Goal: Task Accomplishment & Management: Complete application form

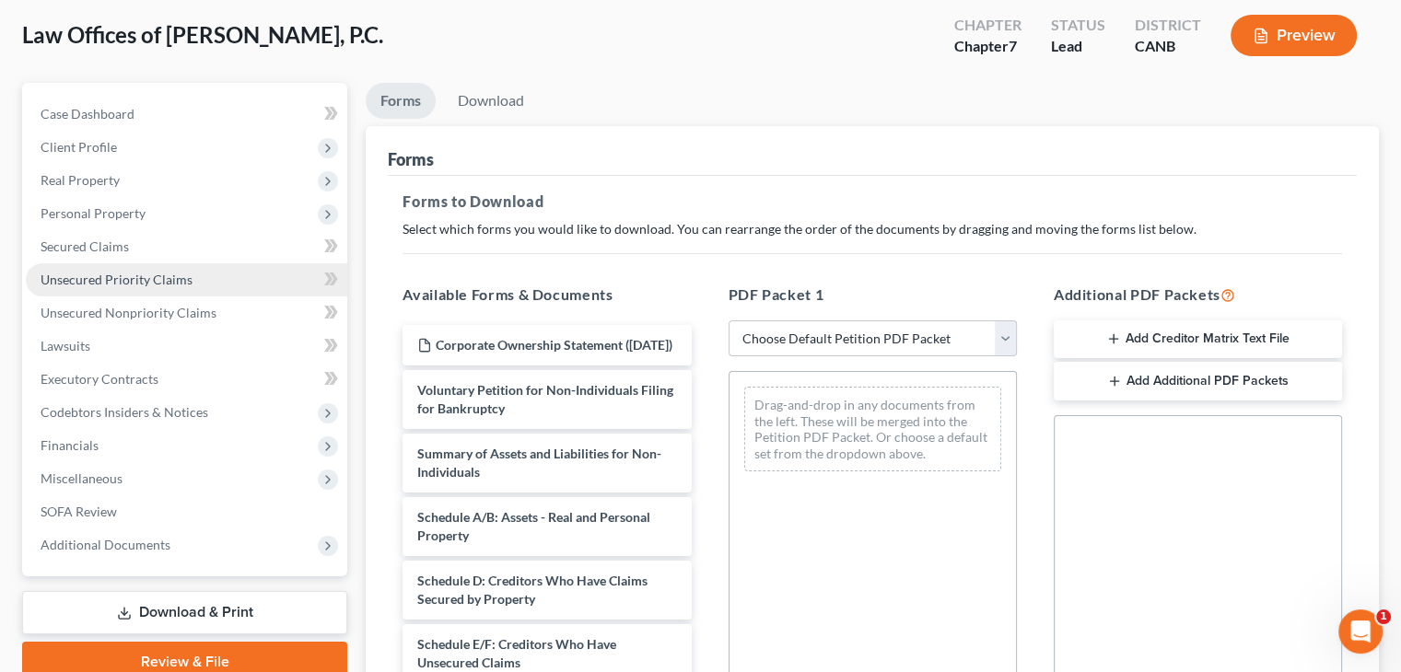
scroll to position [92, 0]
click at [110, 285] on span "Unsecured Priority Claims" at bounding box center [117, 282] width 152 height 16
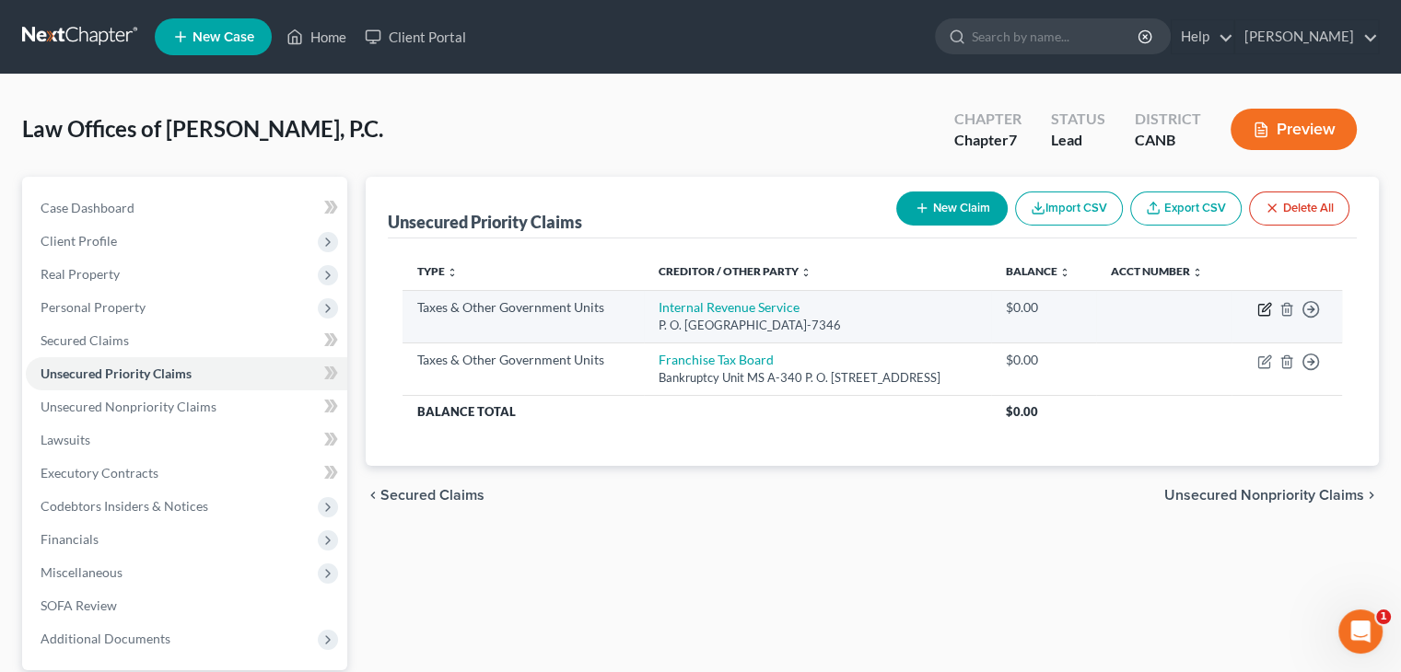
click at [1258, 310] on icon "button" at bounding box center [1263, 310] width 11 height 11
select select "0"
select select "39"
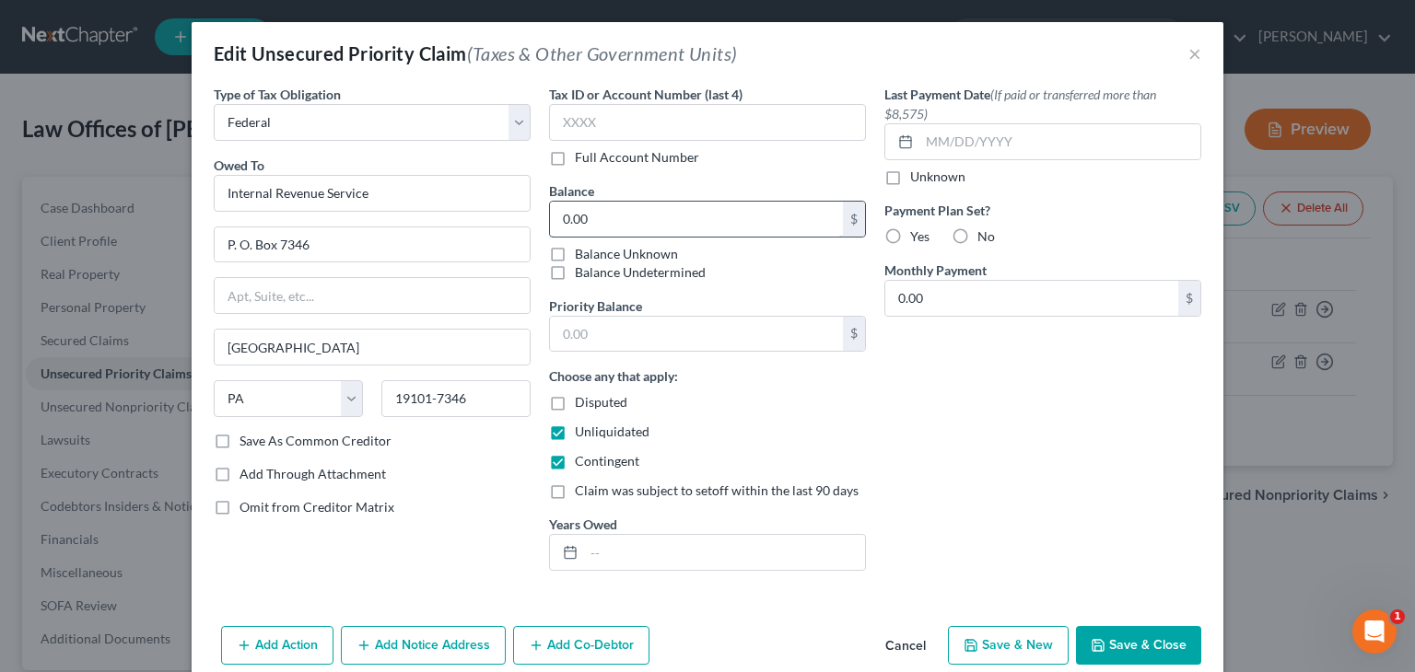
click at [632, 216] on input "0.00" at bounding box center [696, 219] width 293 height 35
type input "45,457.00"
click at [575, 400] on label "Disputed" at bounding box center [601, 402] width 52 height 18
click at [582, 400] on input "Disputed" at bounding box center [588, 399] width 12 height 12
checkbox input "true"
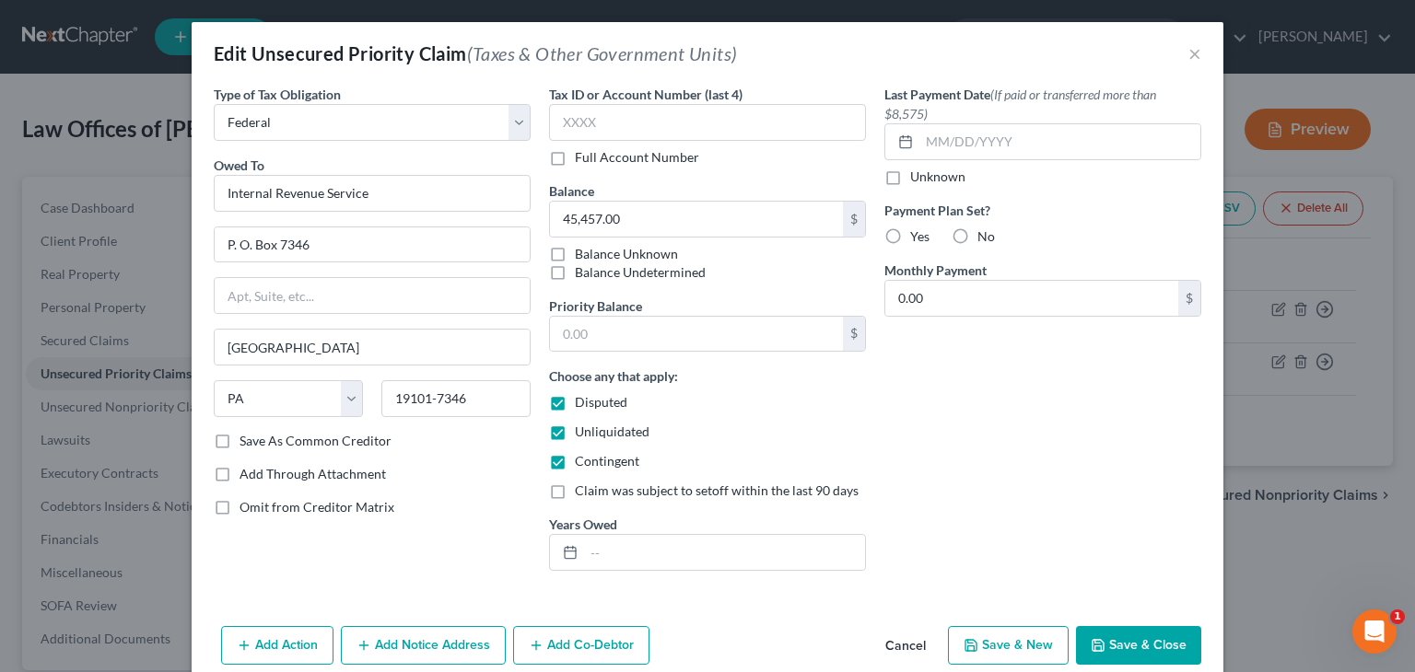
click at [1139, 639] on button "Save & Close" at bounding box center [1138, 645] width 125 height 39
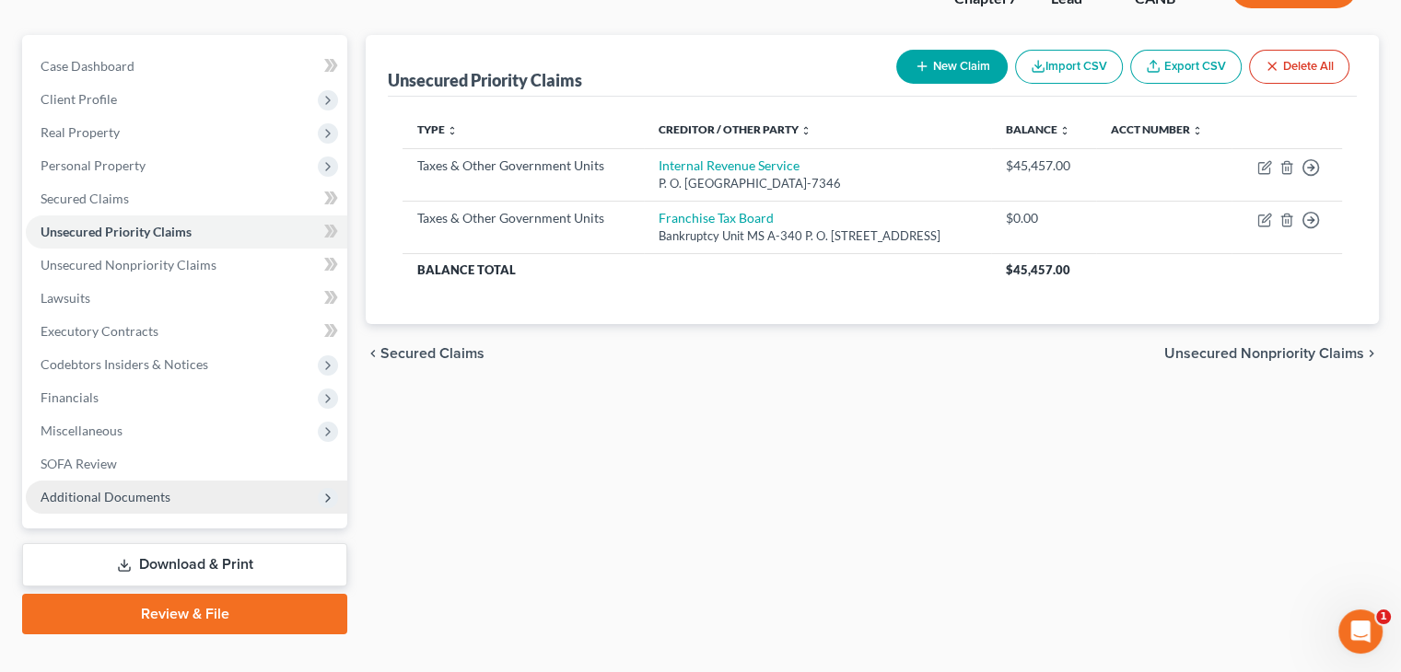
scroll to position [173, 0]
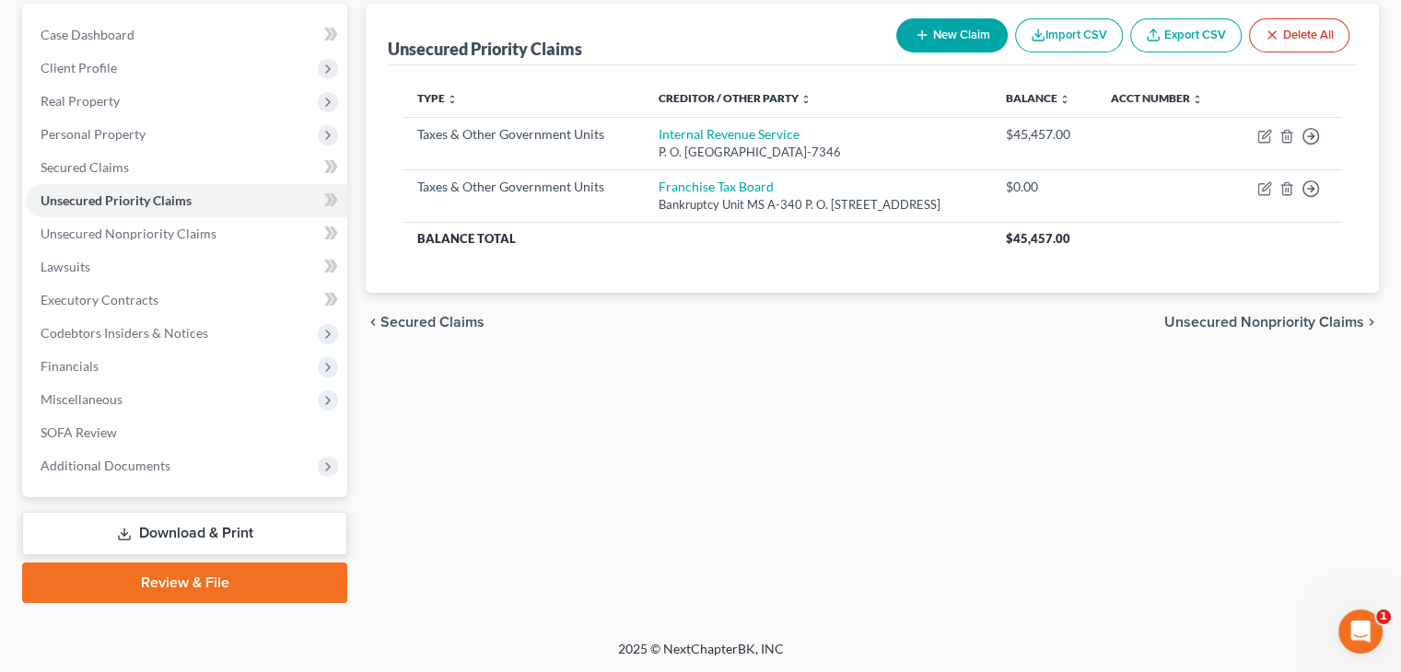
click at [238, 534] on link "Download & Print" at bounding box center [184, 533] width 325 height 43
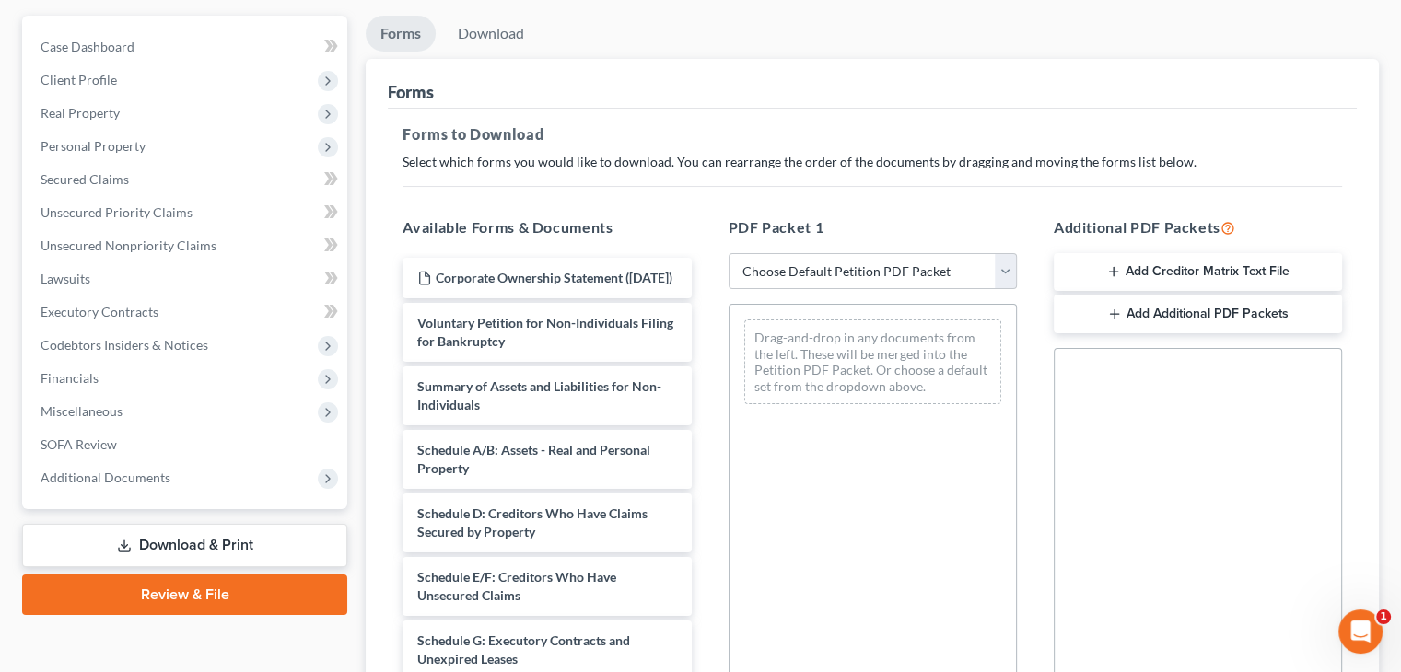
scroll to position [184, 0]
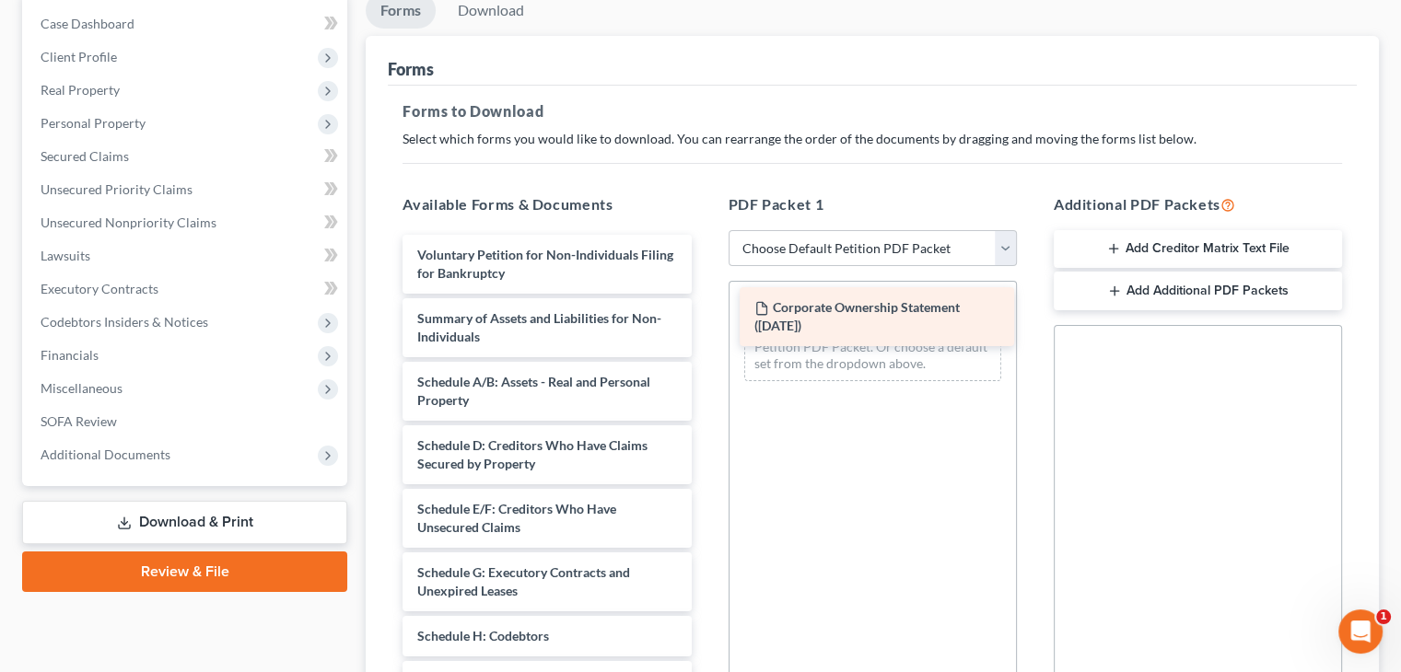
drag, startPoint x: 551, startPoint y: 249, endPoint x: 888, endPoint y: 303, distance: 341.4
click at [705, 303] on div "Corporate Ownership Statement ([DATE]) Corporate Ownership Statement ([DATE]) V…" at bounding box center [547, 599] width 318 height 729
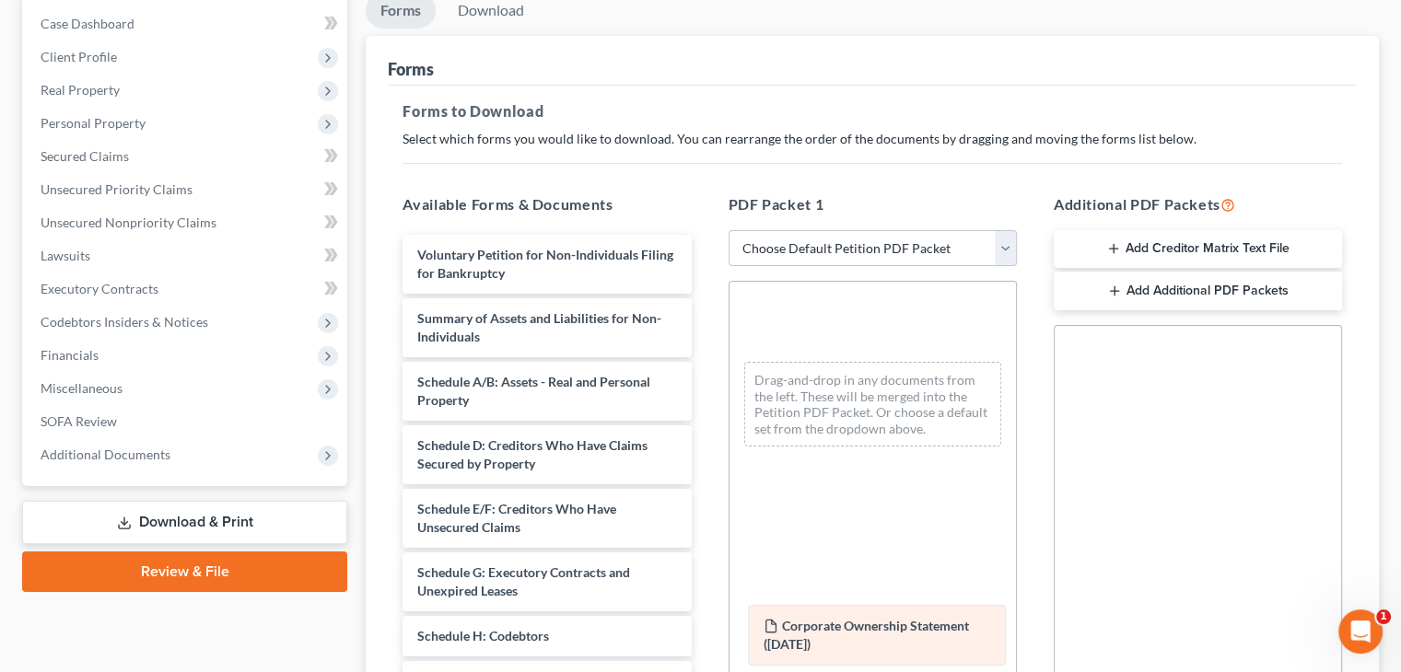
drag, startPoint x: 877, startPoint y: 314, endPoint x: 874, endPoint y: 619, distance: 304.9
click at [878, 461] on div "Corporate Ownership Statement ([DATE]) Corporate Ownership Statement ([DATE]) C…" at bounding box center [872, 372] width 286 height 180
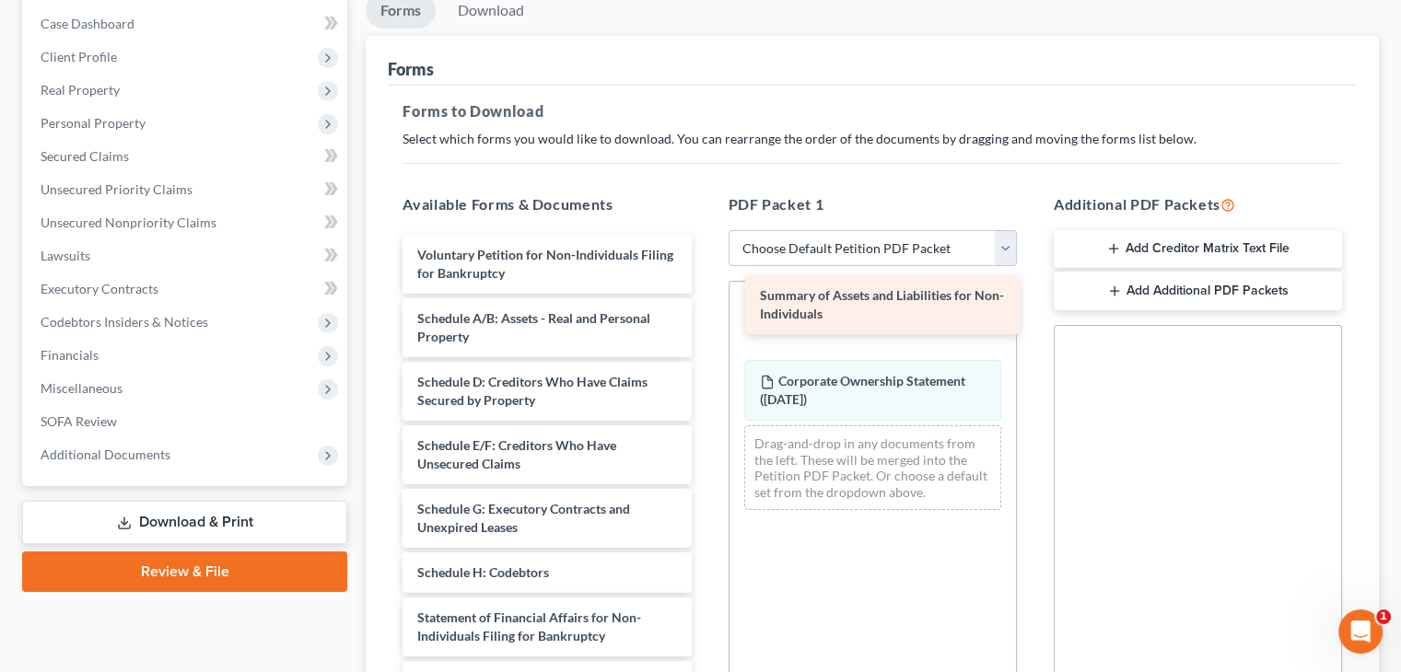
drag, startPoint x: 465, startPoint y: 319, endPoint x: 807, endPoint y: 297, distance: 342.4
click at [705, 297] on div "Summary of Assets and Liabilities for Non-Individuals Voluntary Petition for No…" at bounding box center [547, 568] width 318 height 666
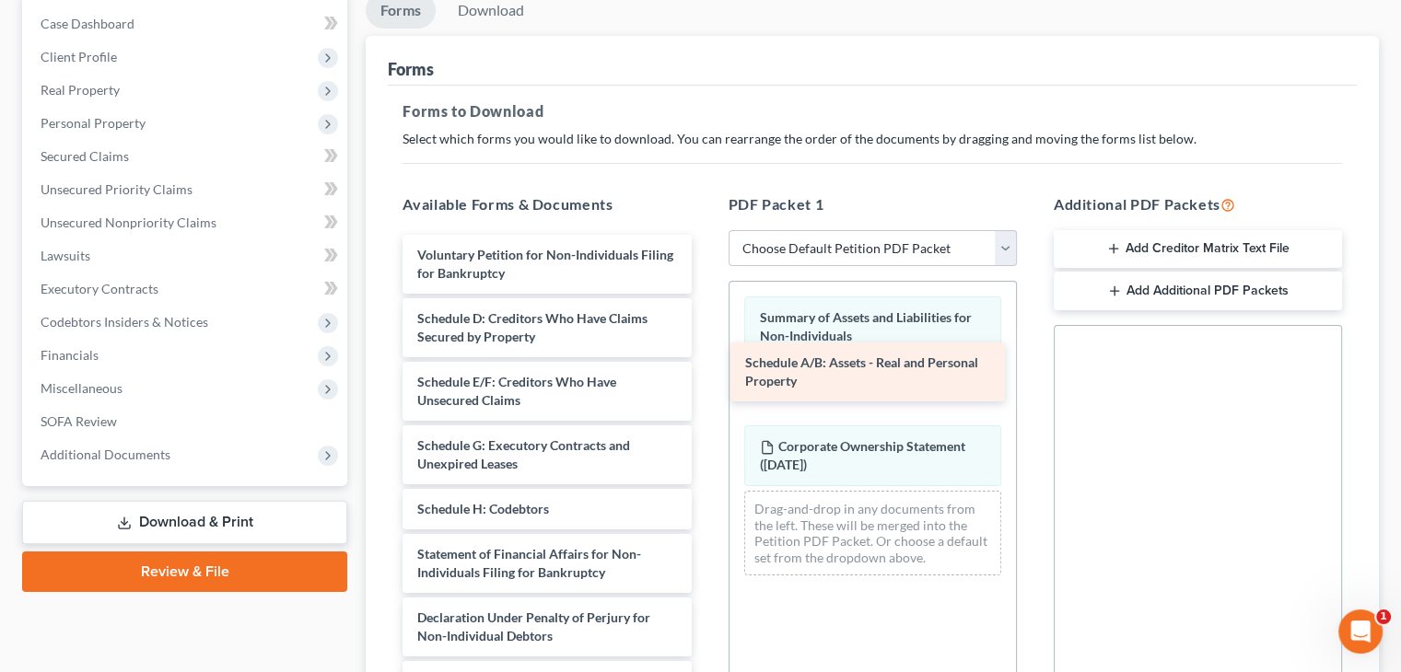
drag, startPoint x: 507, startPoint y: 315, endPoint x: 834, endPoint y: 363, distance: 331.4
click at [705, 363] on div "Schedule A/B: Assets - Real and Personal Property Voluntary Petition for Non-In…" at bounding box center [547, 536] width 318 height 602
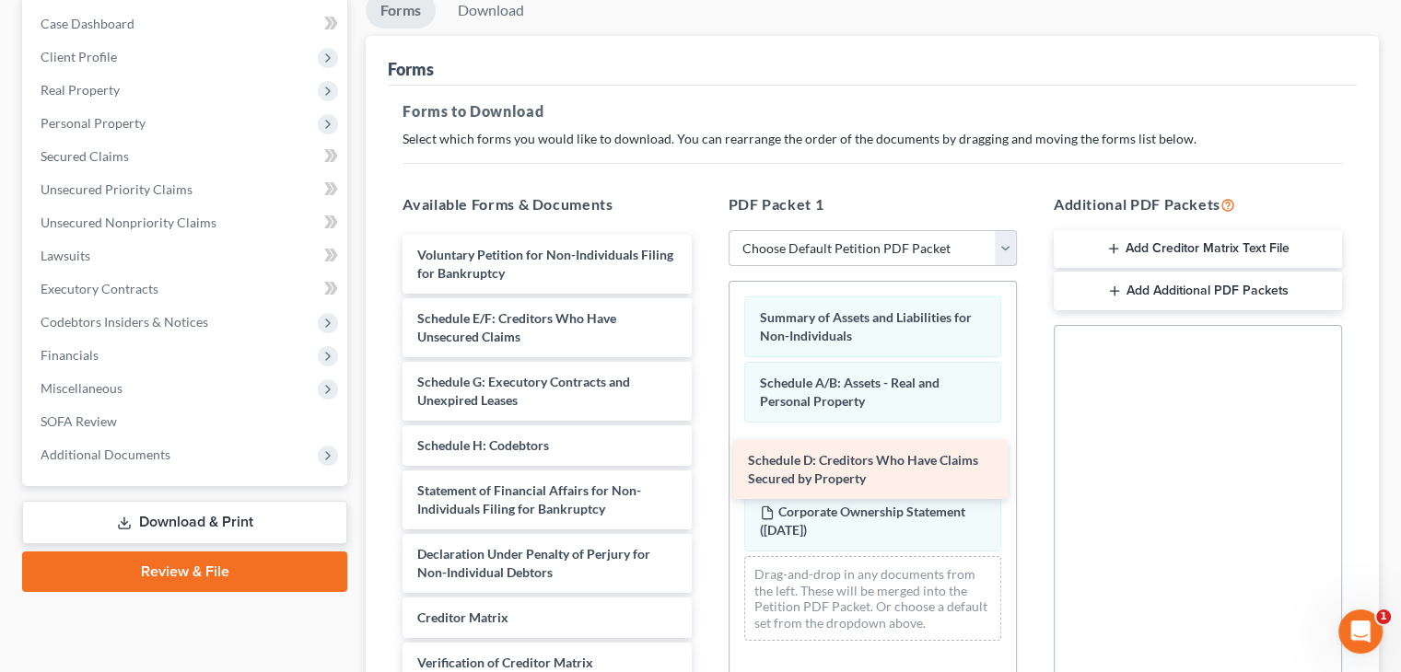
drag, startPoint x: 505, startPoint y: 308, endPoint x: 828, endPoint y: 435, distance: 347.4
click at [705, 437] on div "Schedule D: Creditors Who Have Claims Secured by Property Voluntary Petition fo…" at bounding box center [547, 504] width 318 height 539
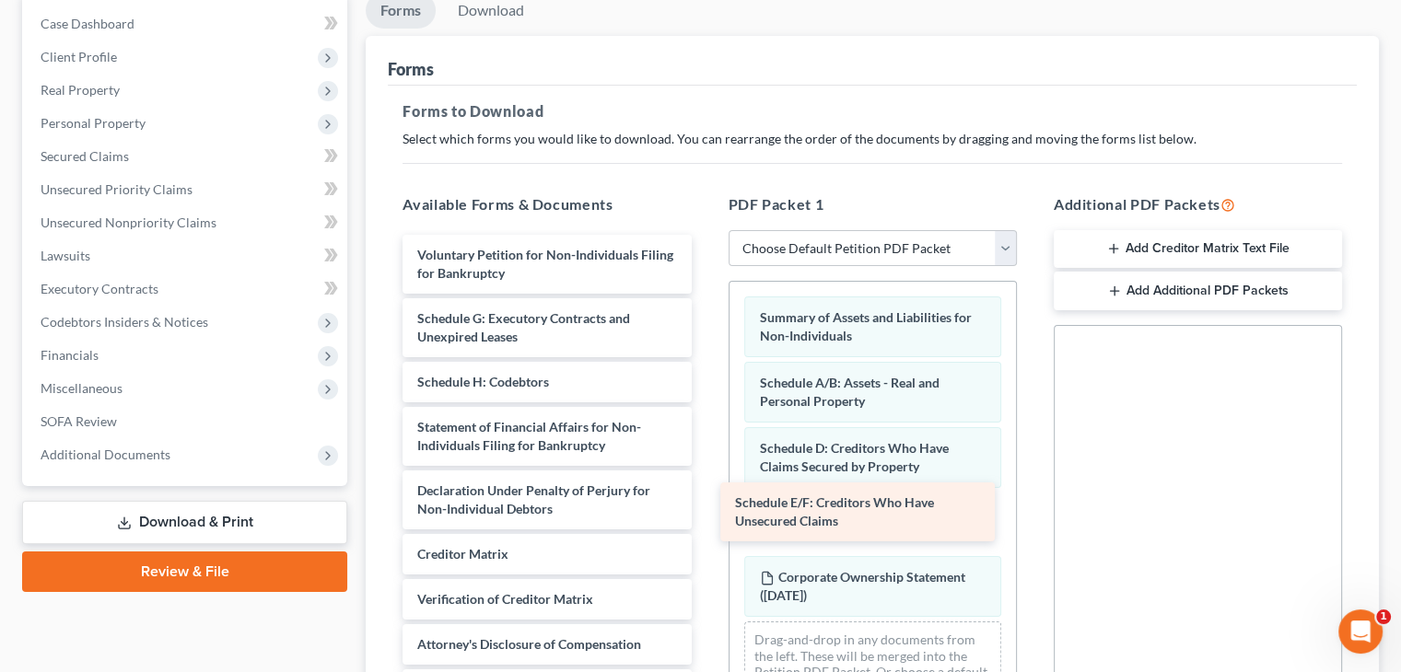
drag, startPoint x: 475, startPoint y: 323, endPoint x: 798, endPoint y: 507, distance: 370.8
click at [705, 507] on div "Schedule E/F: Creditors Who Have Unsecured Claims Voluntary Petition for Non-In…" at bounding box center [547, 472] width 318 height 475
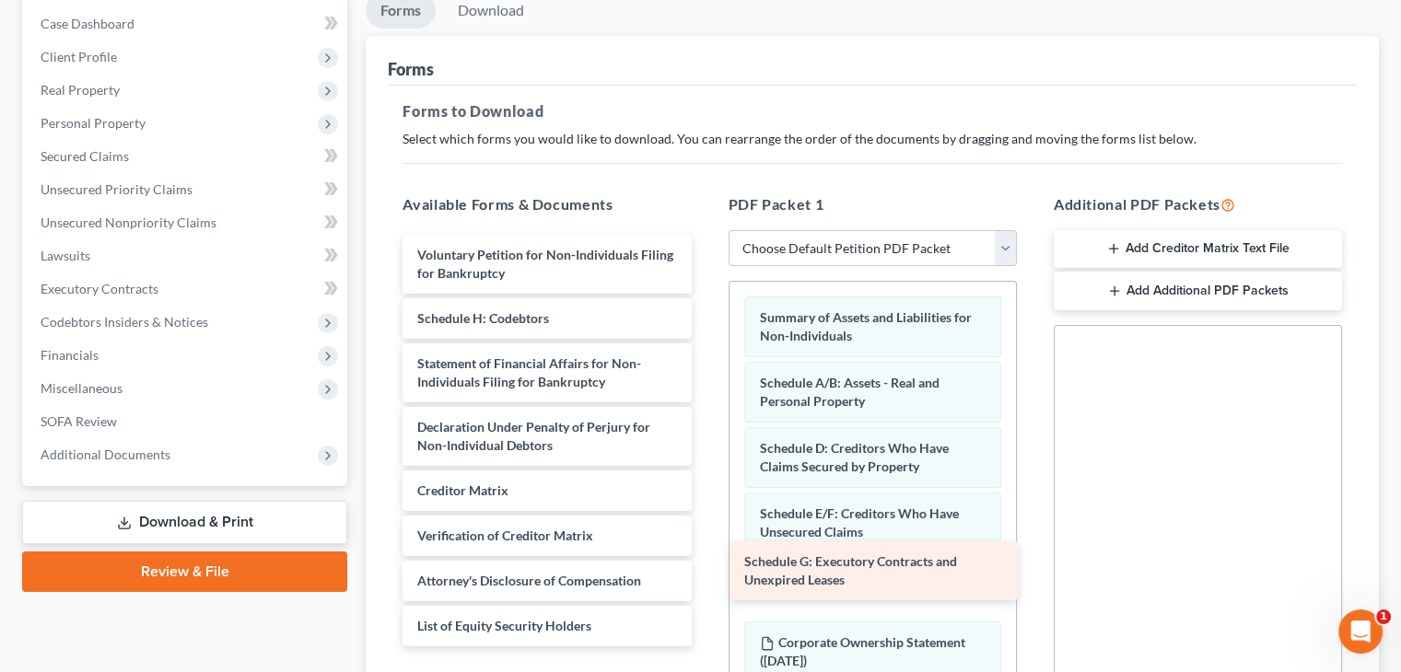
drag, startPoint x: 469, startPoint y: 317, endPoint x: 796, endPoint y: 561, distance: 408.0
click at [705, 561] on div "Schedule G: Executory Contracts and Unexpired Leases Voluntary Petition for Non…" at bounding box center [547, 441] width 318 height 412
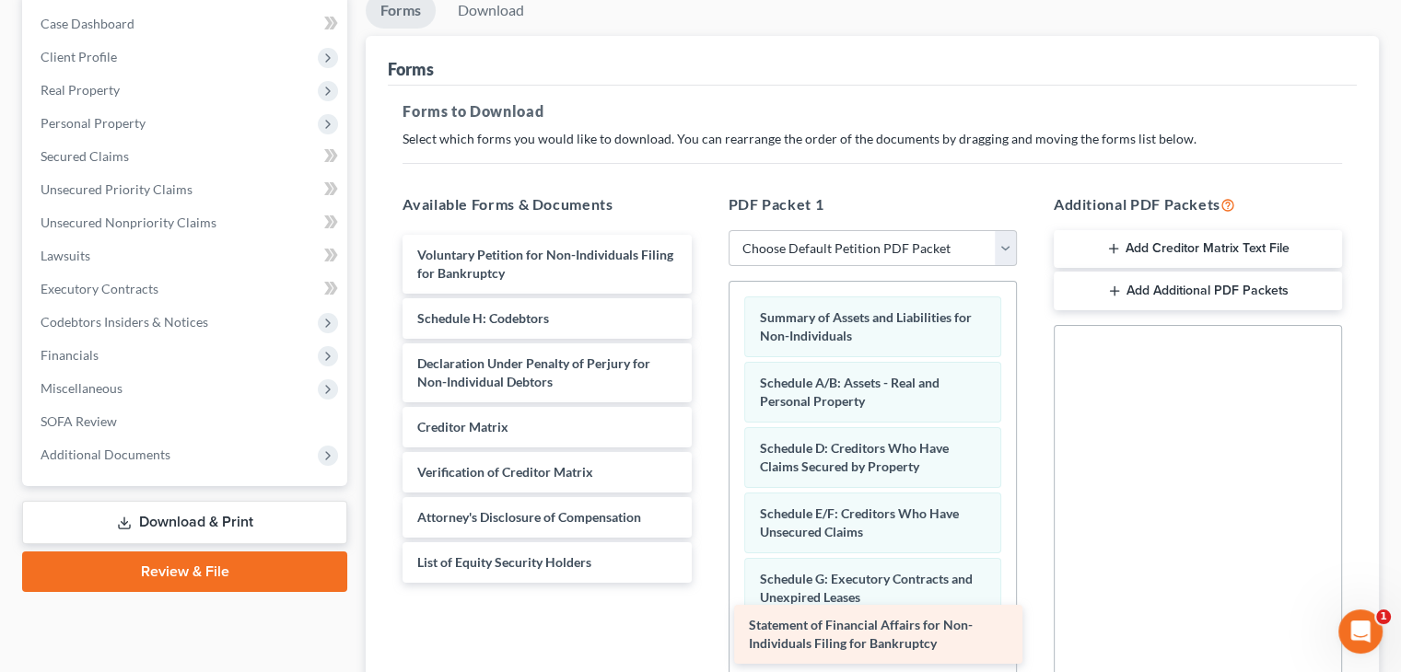
drag, startPoint x: 482, startPoint y: 366, endPoint x: 813, endPoint y: 629, distance: 423.5
click at [705, 583] on div "Statement of Financial Affairs for Non-Individuals Filing for Bankruptcy Volunt…" at bounding box center [547, 409] width 318 height 348
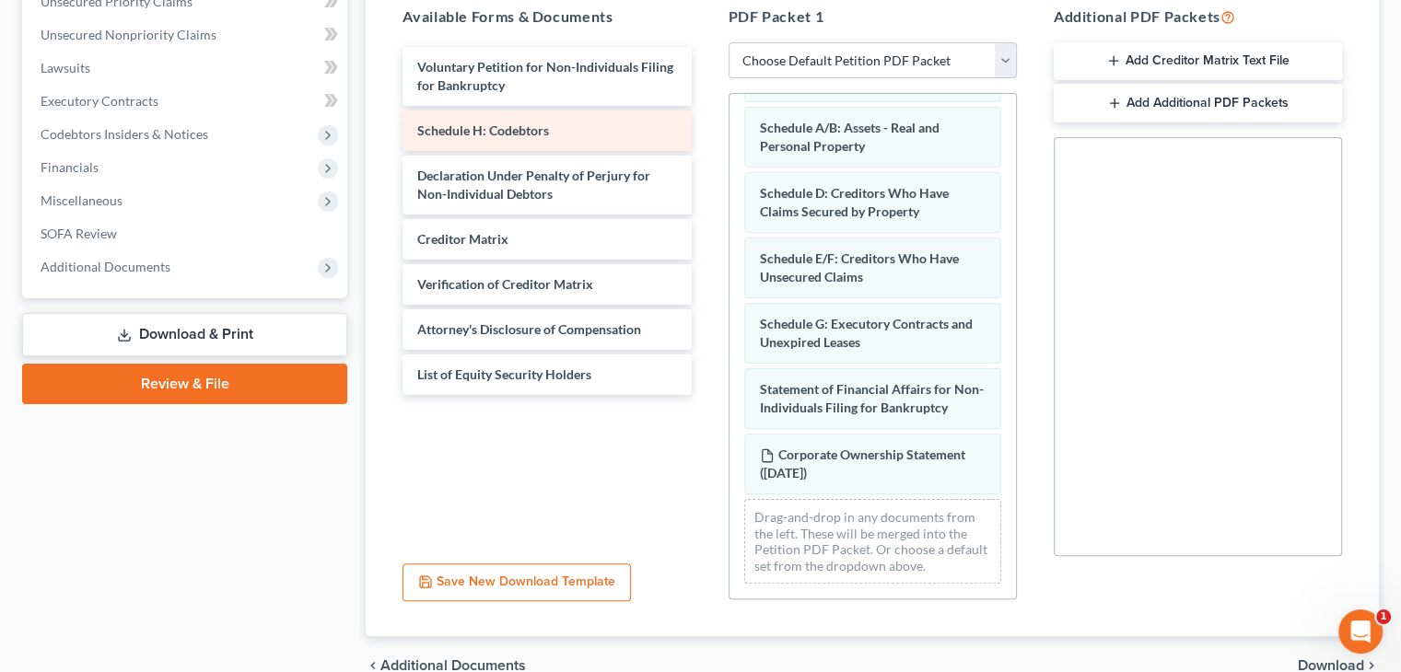
scroll to position [368, 0]
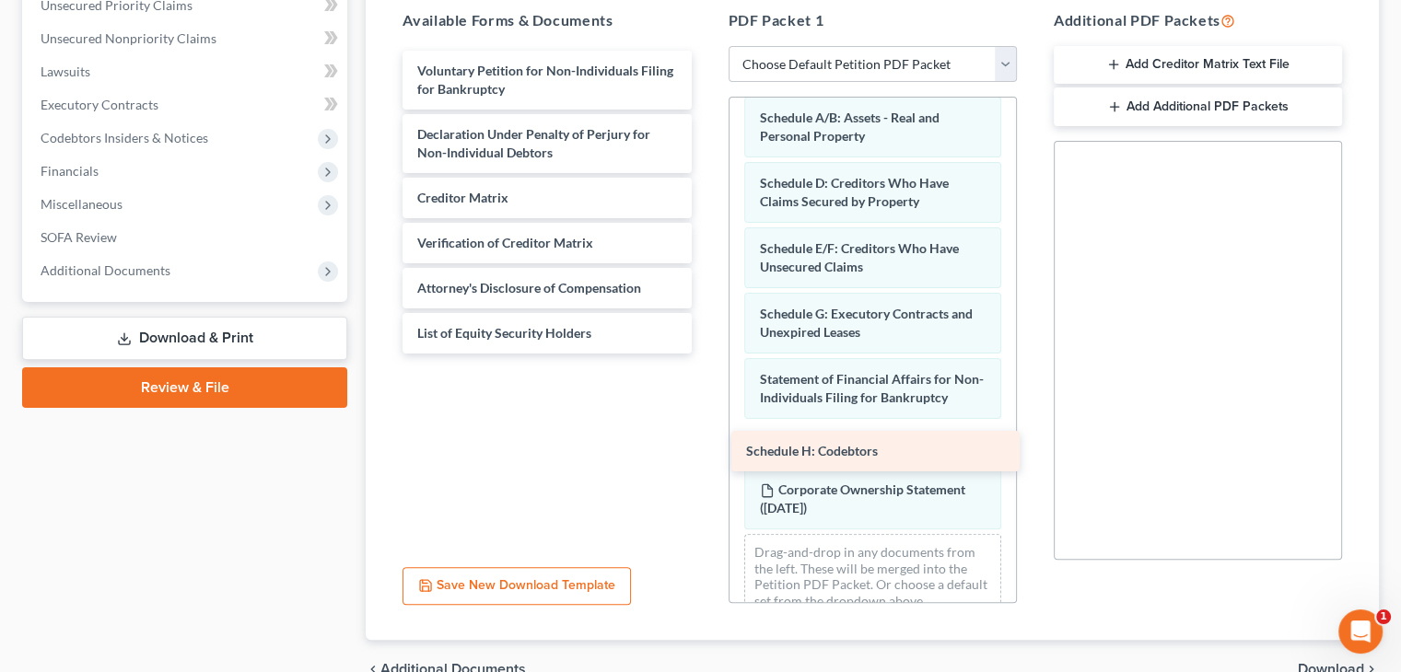
drag, startPoint x: 534, startPoint y: 129, endPoint x: 863, endPoint y: 448, distance: 457.9
click at [705, 354] on div "Schedule H: Codebtors Voluntary Petition for Non-Individuals Filing for Bankrup…" at bounding box center [547, 202] width 318 height 303
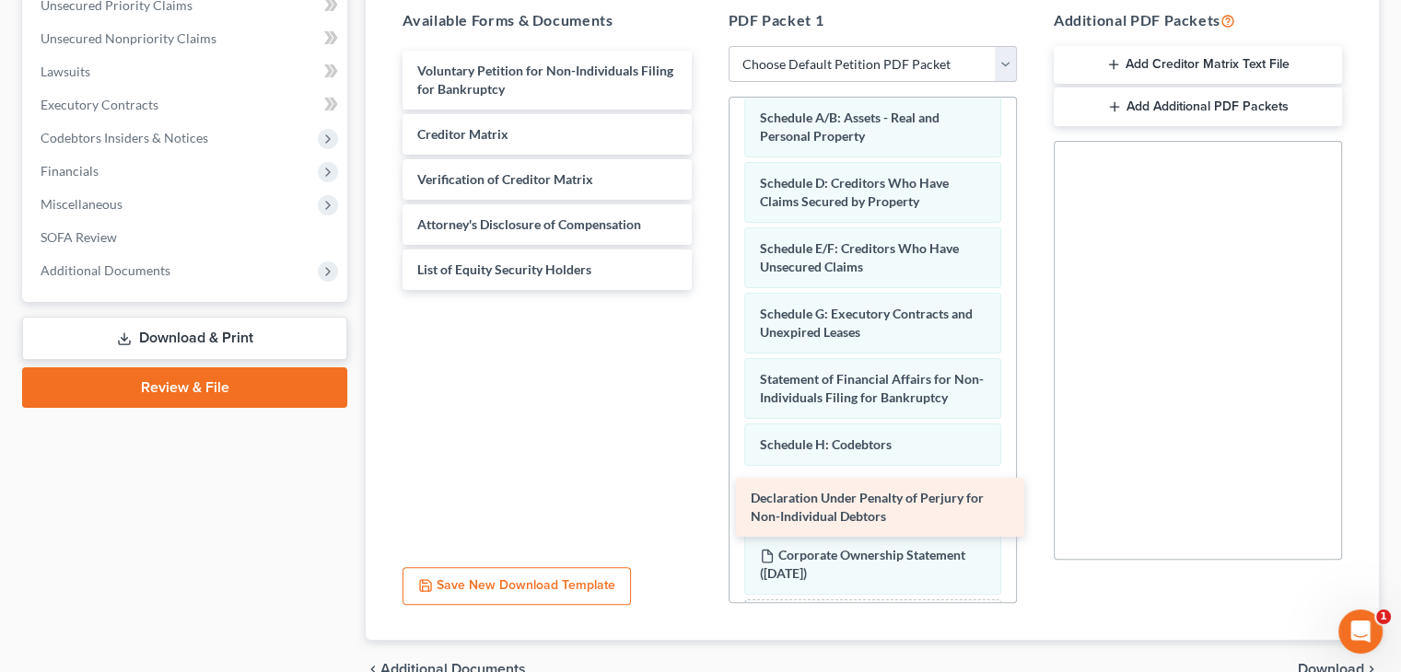
drag, startPoint x: 496, startPoint y: 142, endPoint x: 828, endPoint y: 504, distance: 491.5
click at [705, 290] on div "Declaration Under Penalty of Perjury for Non-Individual Debtors Voluntary Petit…" at bounding box center [547, 170] width 318 height 239
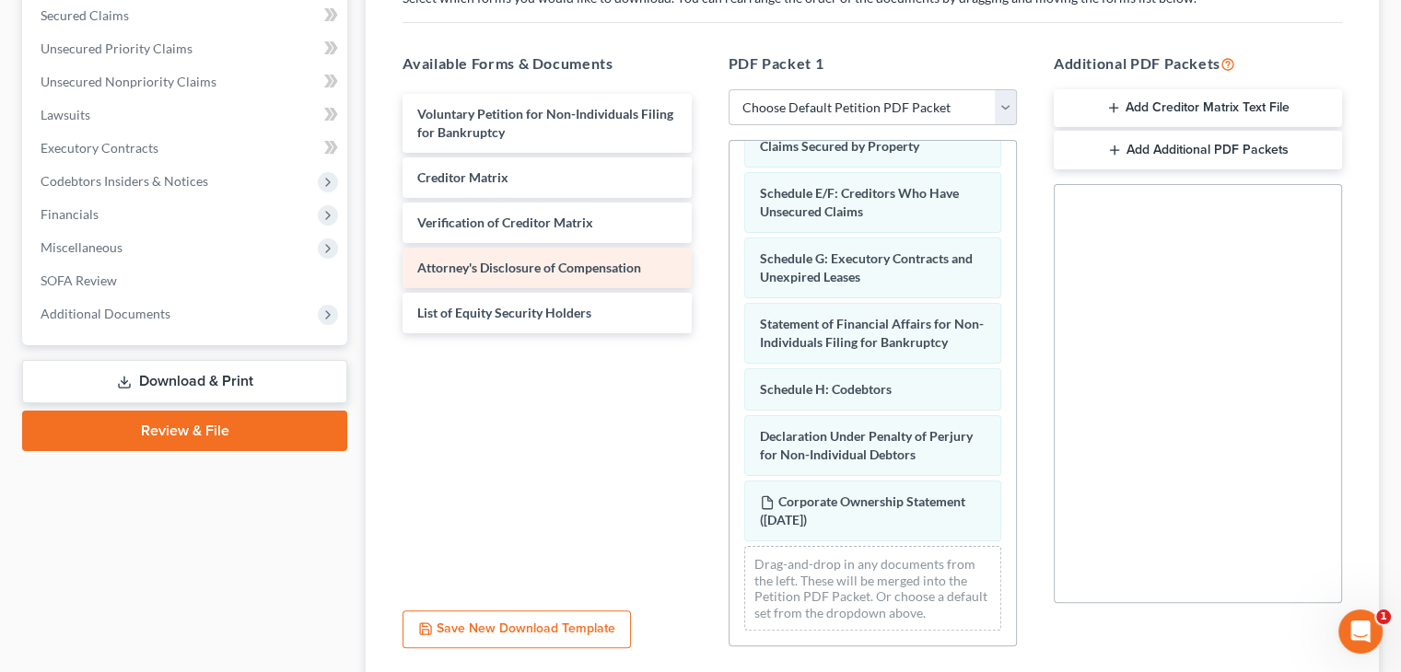
scroll to position [276, 0]
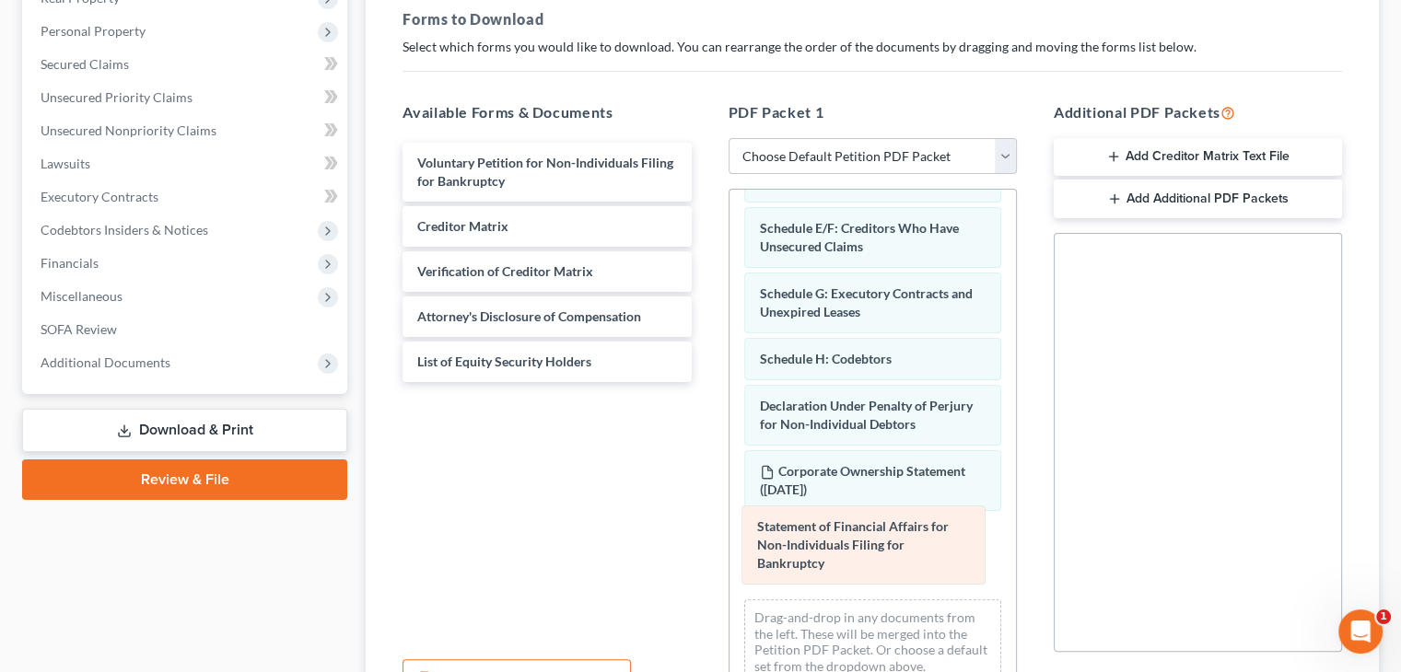
drag, startPoint x: 866, startPoint y: 347, endPoint x: 864, endPoint y: 519, distance: 171.3
click at [864, 519] on div "Statement of Financial Affairs for Non-Individuals Filing for Bankruptcy Summar…" at bounding box center [872, 347] width 286 height 703
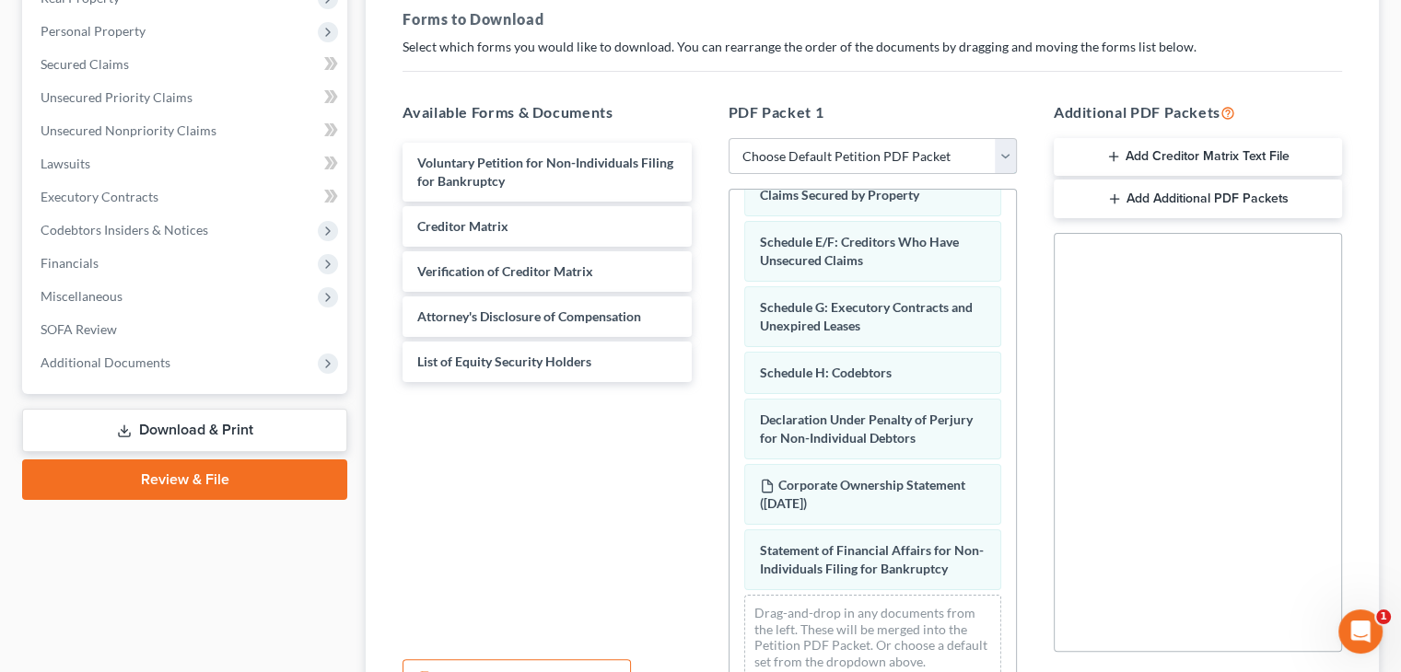
click at [1006, 154] on select "Choose Default Petition PDF Packet Complete Bankruptcy Petition (all forms and …" at bounding box center [873, 156] width 288 height 37
click at [729, 138] on select "Choose Default Petition PDF Packet Complete Bankruptcy Petition (all forms and …" at bounding box center [873, 156] width 288 height 37
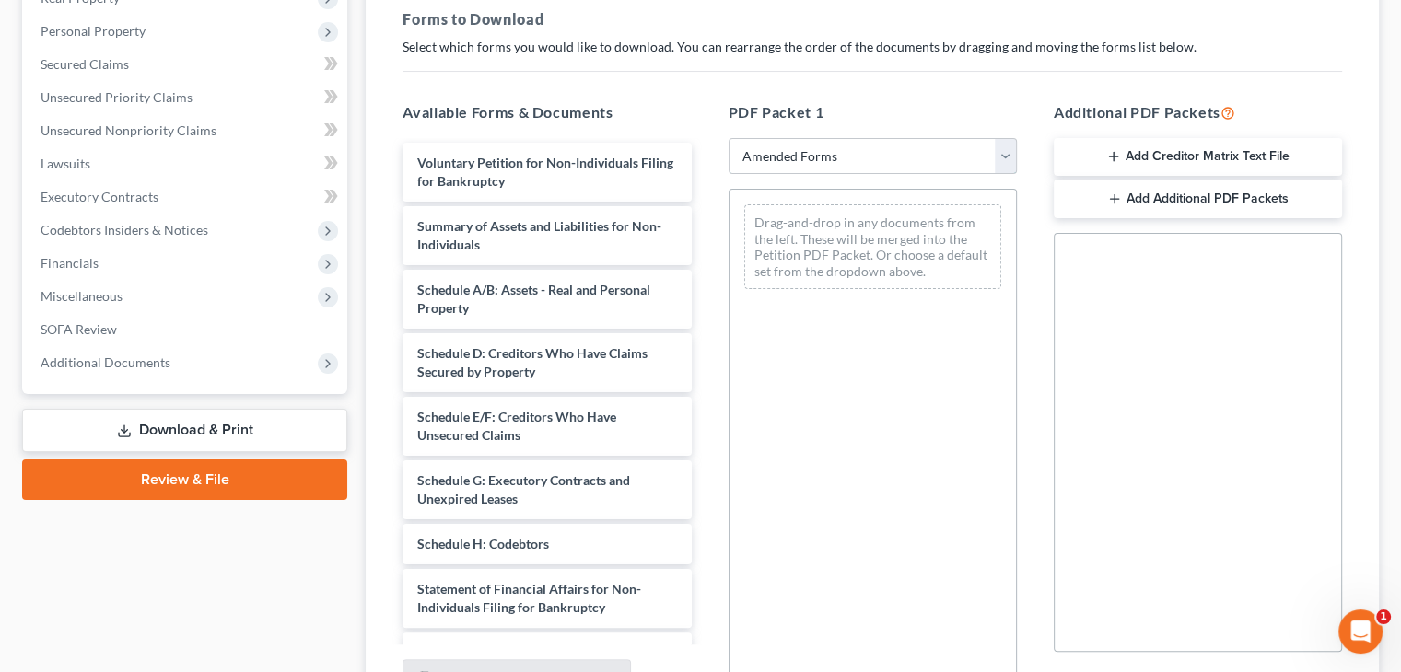
scroll to position [0, 0]
click at [998, 156] on select "Choose Default Petition PDF Packet Complete Bankruptcy Petition (all forms and …" at bounding box center [873, 156] width 288 height 37
select select "0"
click at [729, 138] on select "Choose Default Petition PDF Packet Complete Bankruptcy Petition (all forms and …" at bounding box center [873, 156] width 288 height 37
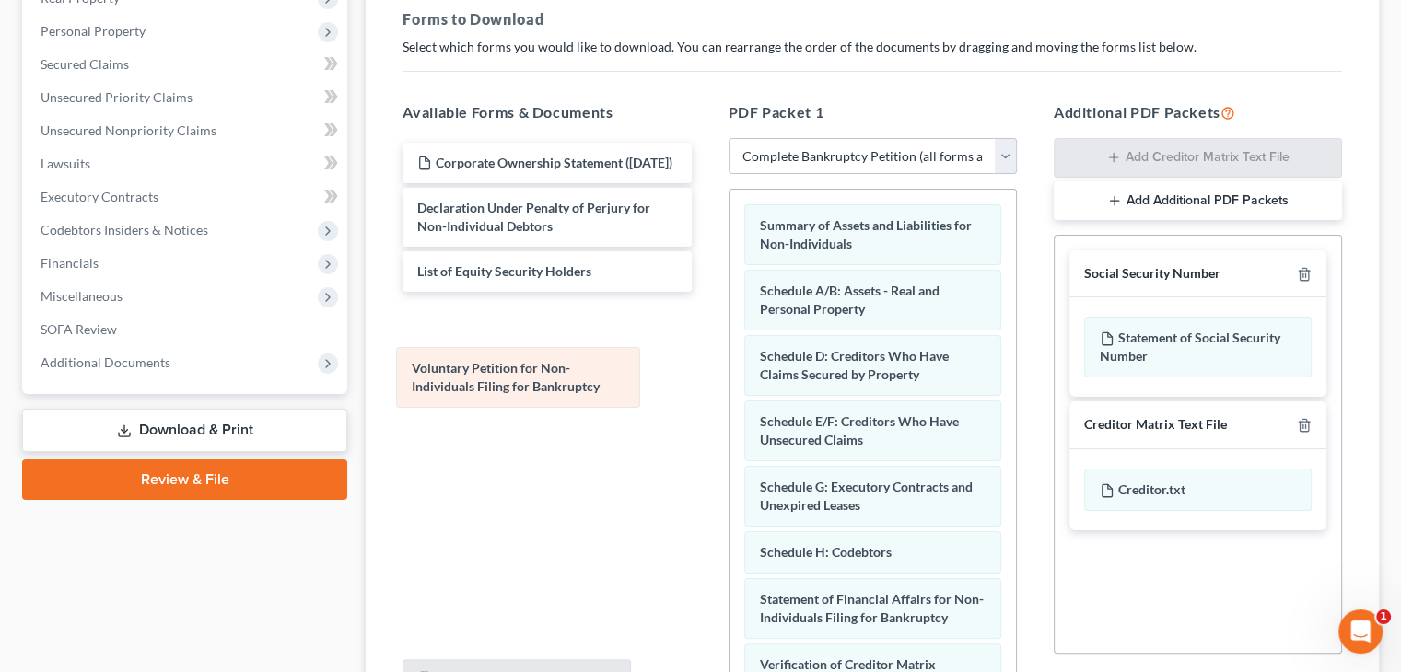
drag, startPoint x: 801, startPoint y: 226, endPoint x: 454, endPoint y: 367, distance: 374.7
click at [729, 367] on div "Voluntary Petition for Non-Individuals Filing for Bankruptcy Voluntary Petition…" at bounding box center [872, 537] width 286 height 694
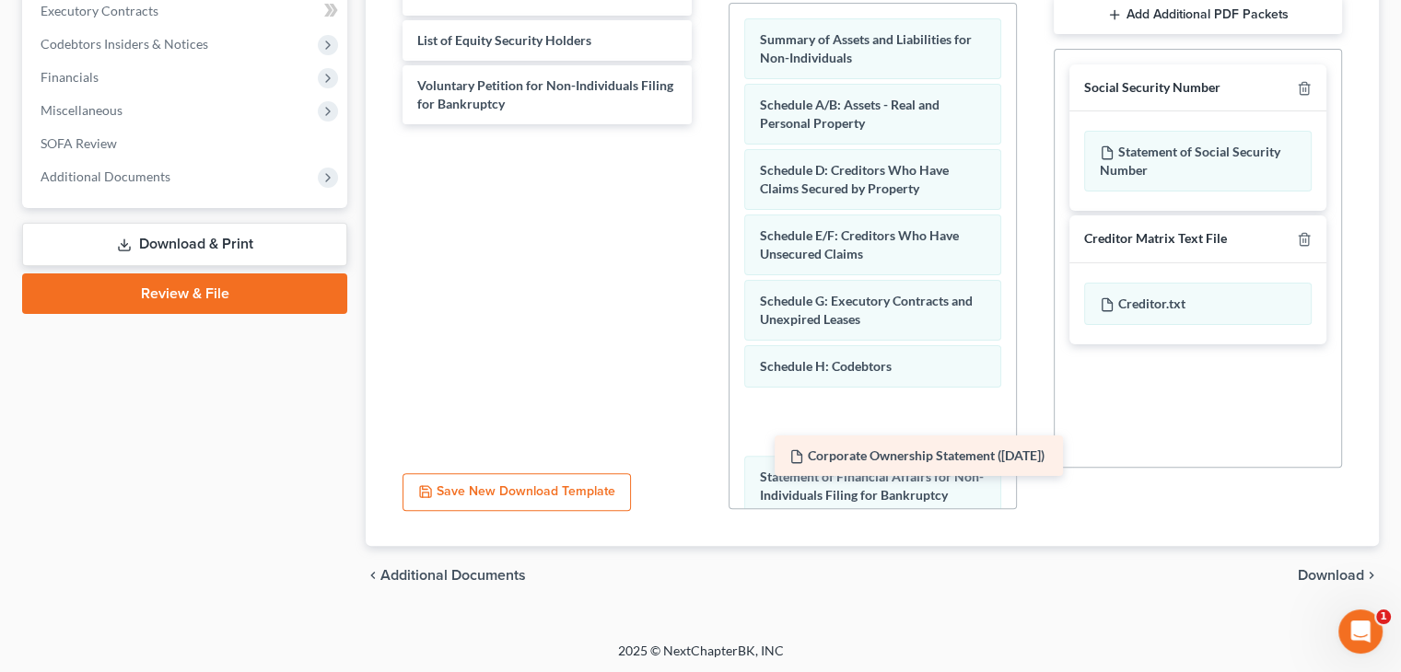
scroll to position [464, 0]
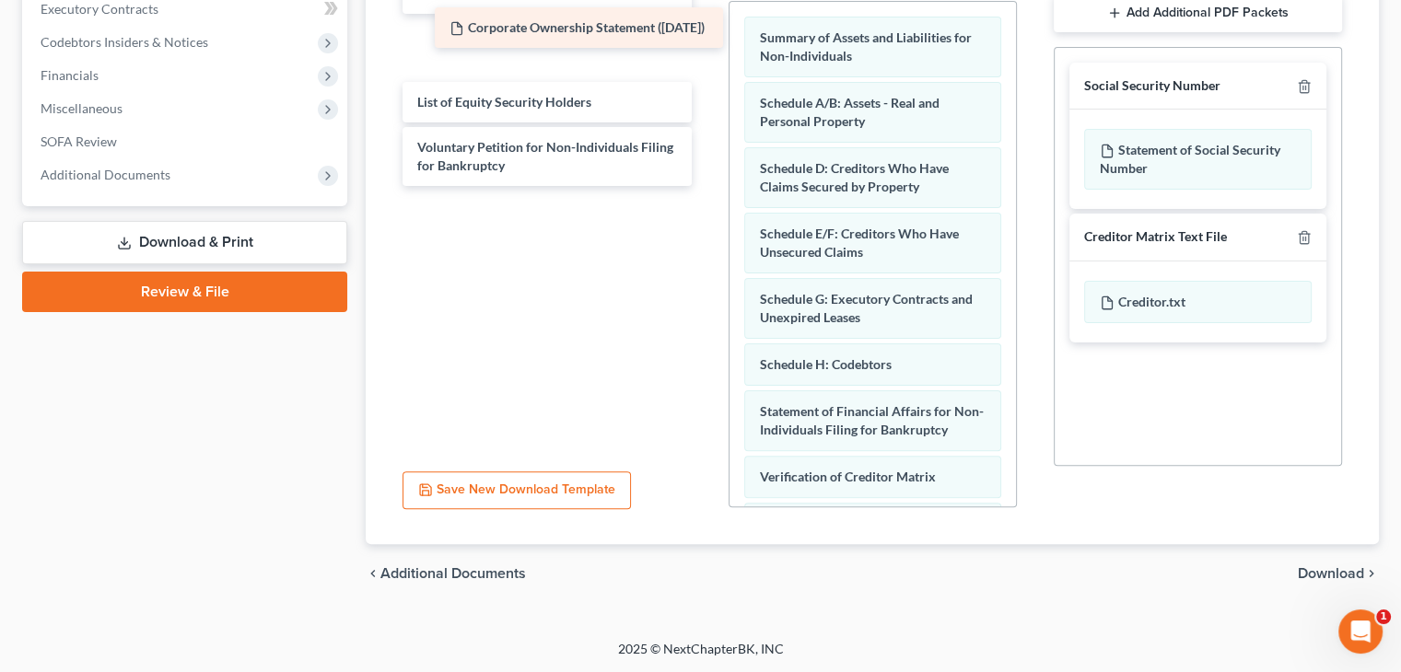
drag, startPoint x: 564, startPoint y: 163, endPoint x: 596, endPoint y: 29, distance: 137.4
click at [596, 29] on div "Corporate Ownership Statement ([DATE]) Corporate Ownership Statement ([DATE]) D…" at bounding box center [547, 70] width 318 height 231
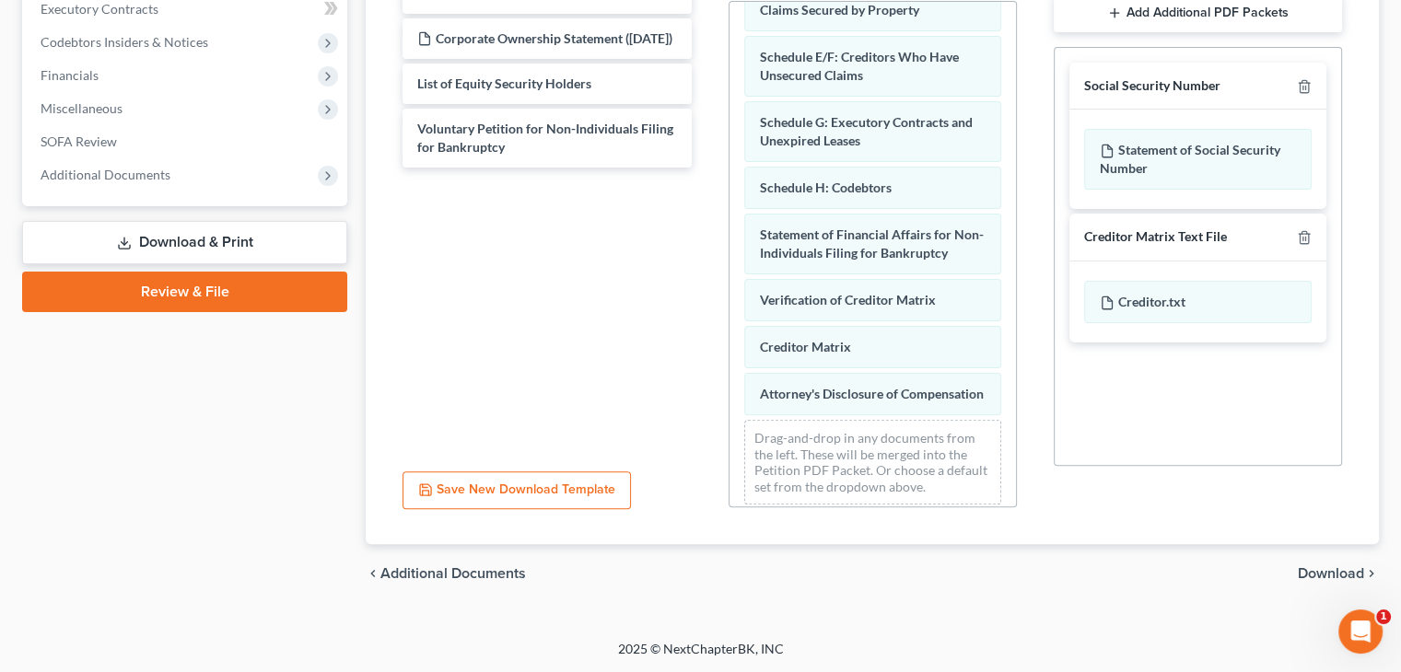
scroll to position [221, 0]
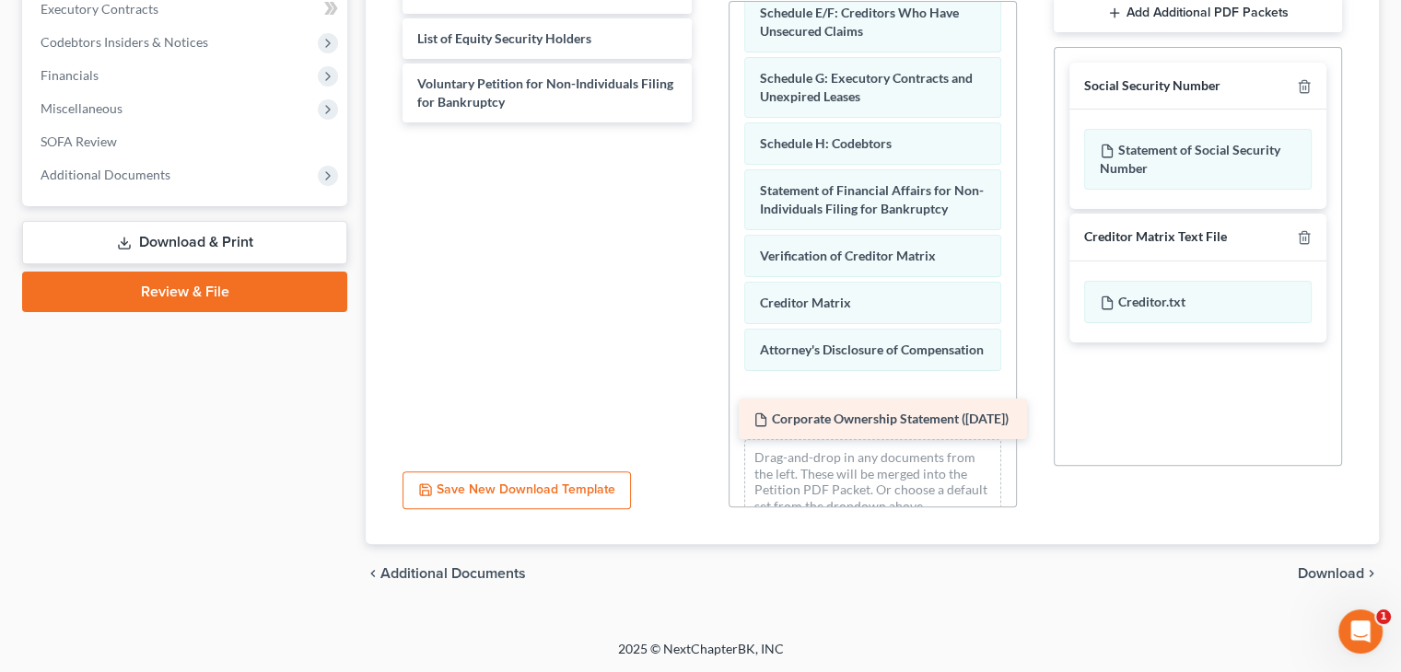
drag, startPoint x: 460, startPoint y: 32, endPoint x: 796, endPoint y: 414, distance: 509.0
click at [705, 122] on div "Corporate Ownership Statement ([DATE]) Declaration Under Penalty of Perjury for…" at bounding box center [547, 39] width 318 height 168
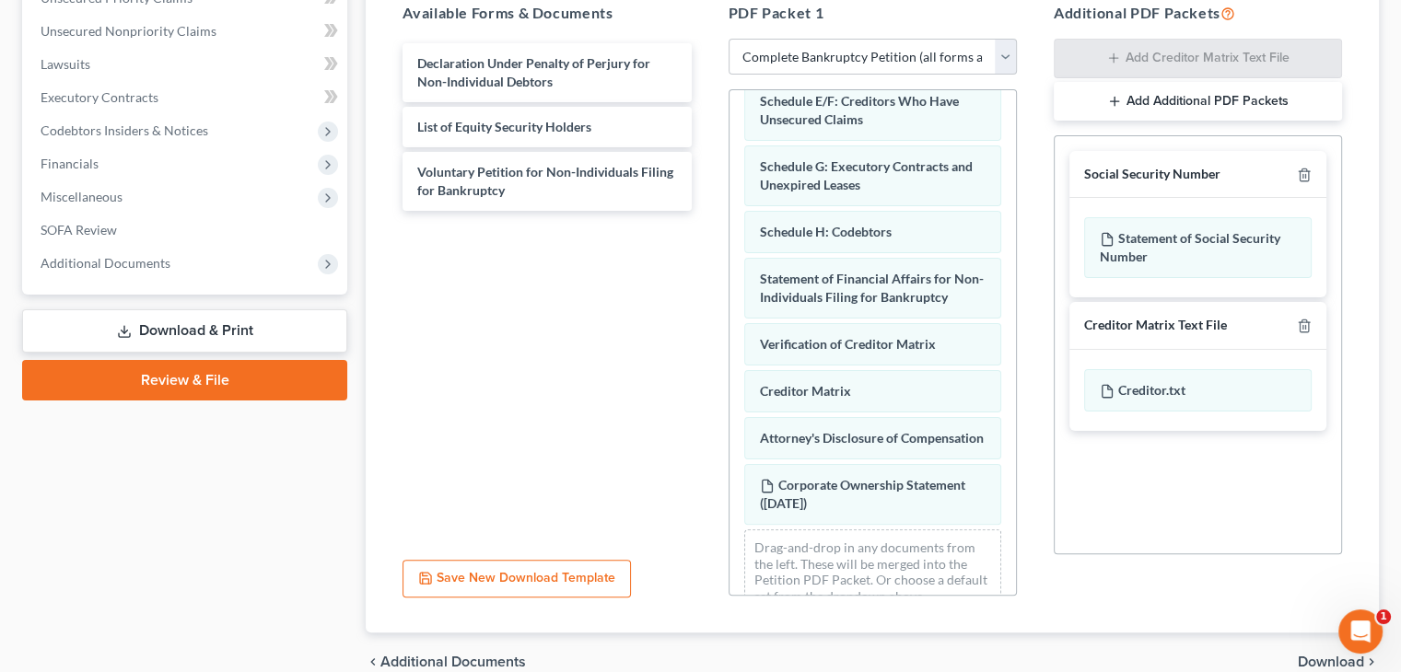
scroll to position [372, 0]
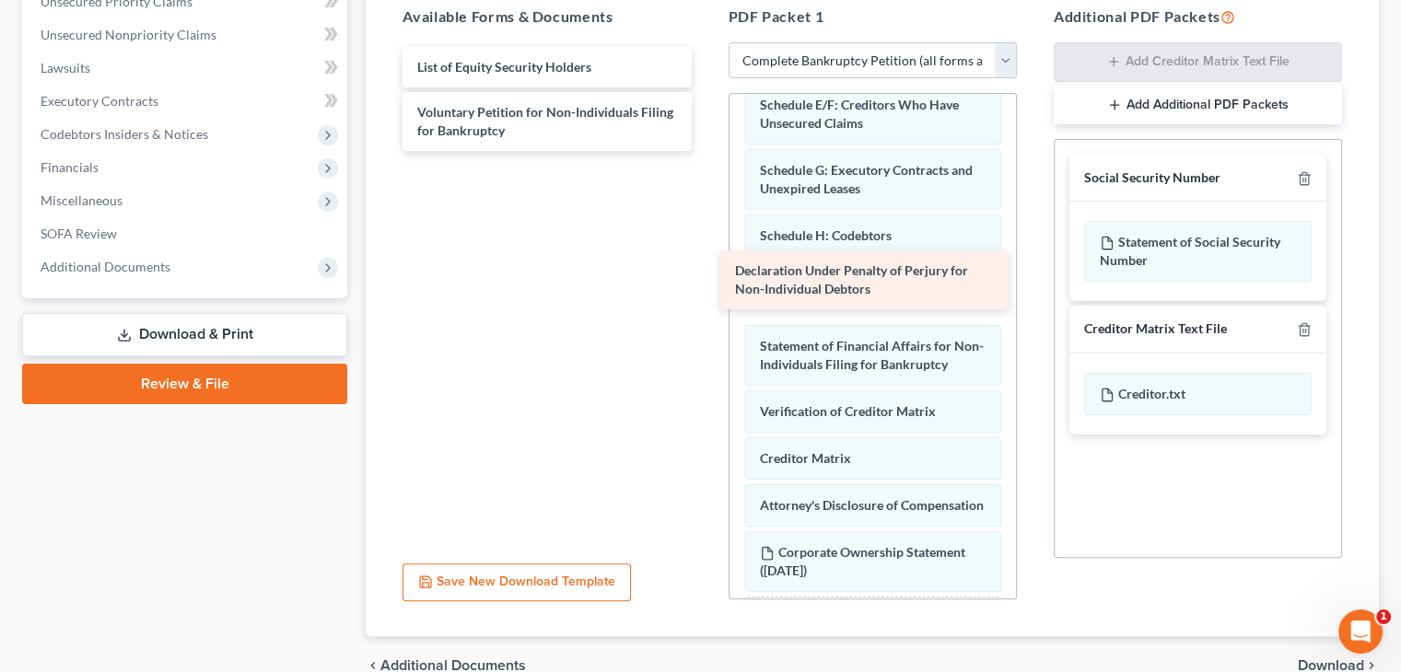
drag, startPoint x: 495, startPoint y: 72, endPoint x: 822, endPoint y: 274, distance: 384.7
click at [705, 151] on div "Declaration Under Penalty of Perjury for Non-Individual Debtors Declaration Und…" at bounding box center [547, 99] width 318 height 104
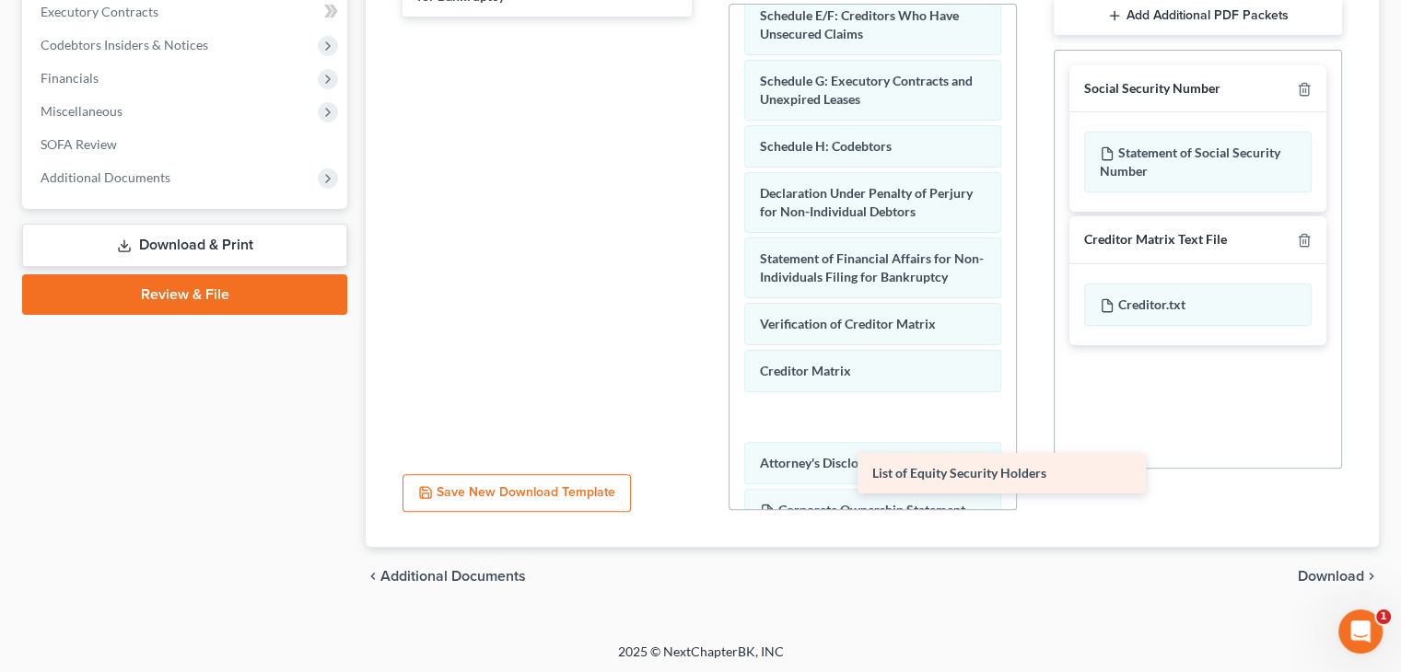
scroll to position [464, 0]
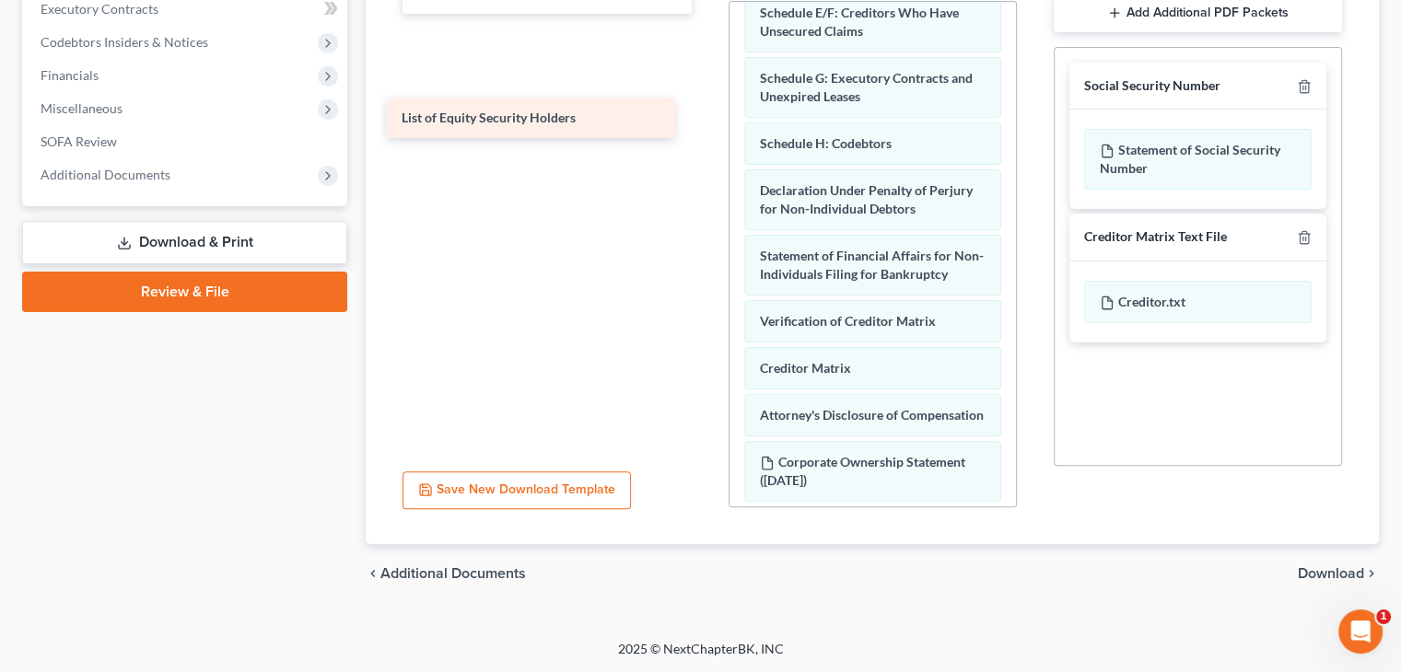
drag, startPoint x: 517, startPoint y: 61, endPoint x: 501, endPoint y: 113, distance: 54.8
click at [501, 59] on div "List of Equity Security Holders List of Equity Security Holders Voluntary Petit…" at bounding box center [547, 7] width 318 height 104
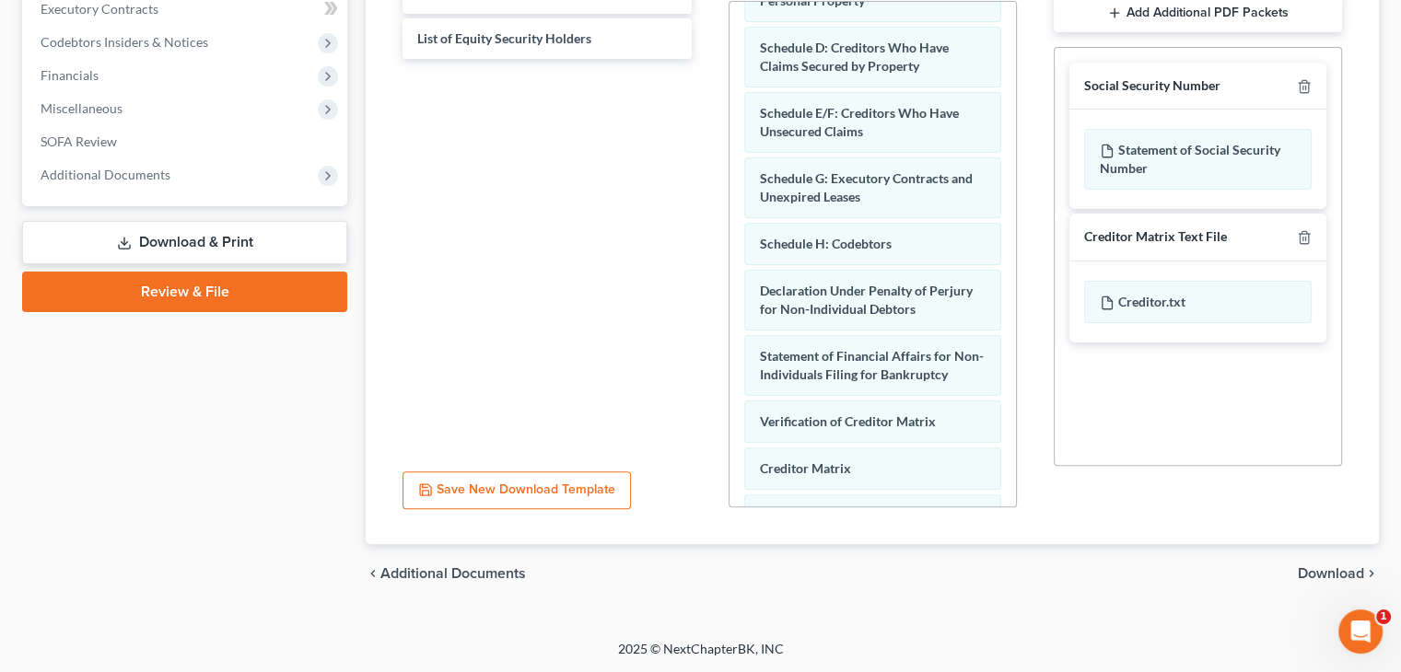
scroll to position [76, 0]
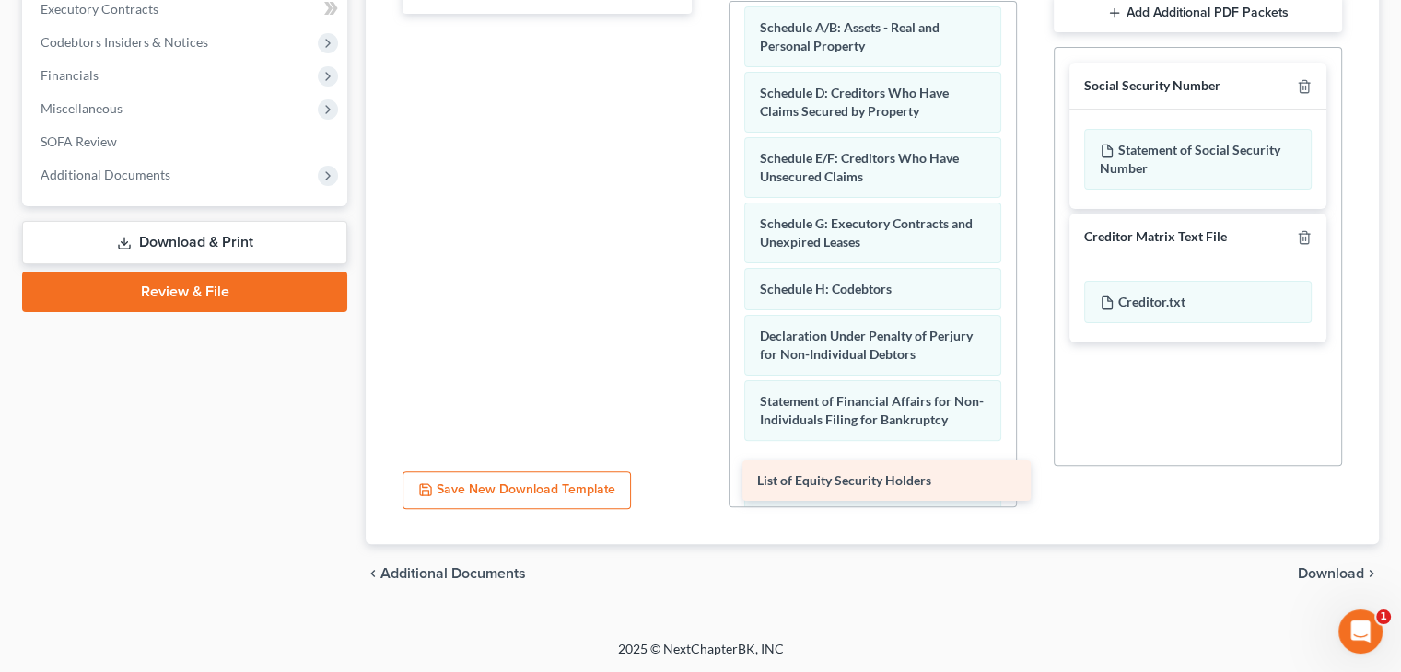
drag, startPoint x: 528, startPoint y: 30, endPoint x: 866, endPoint y: 468, distance: 552.9
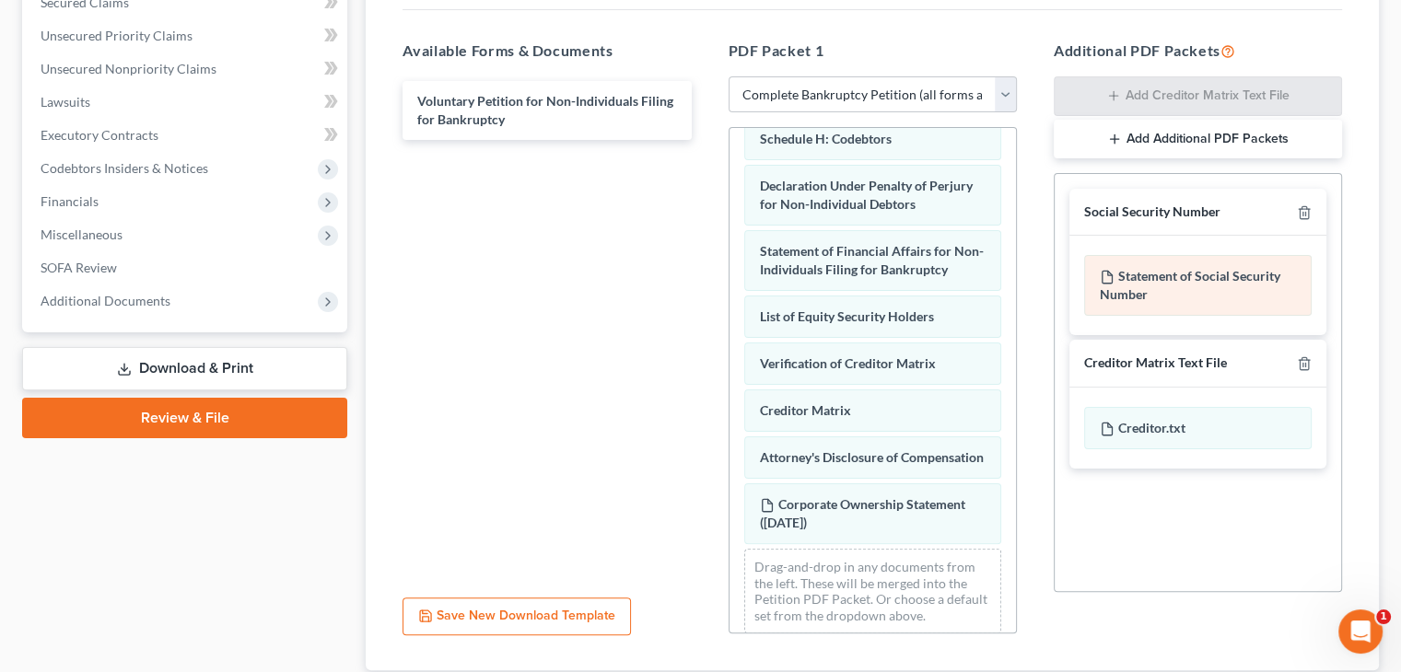
scroll to position [372, 0]
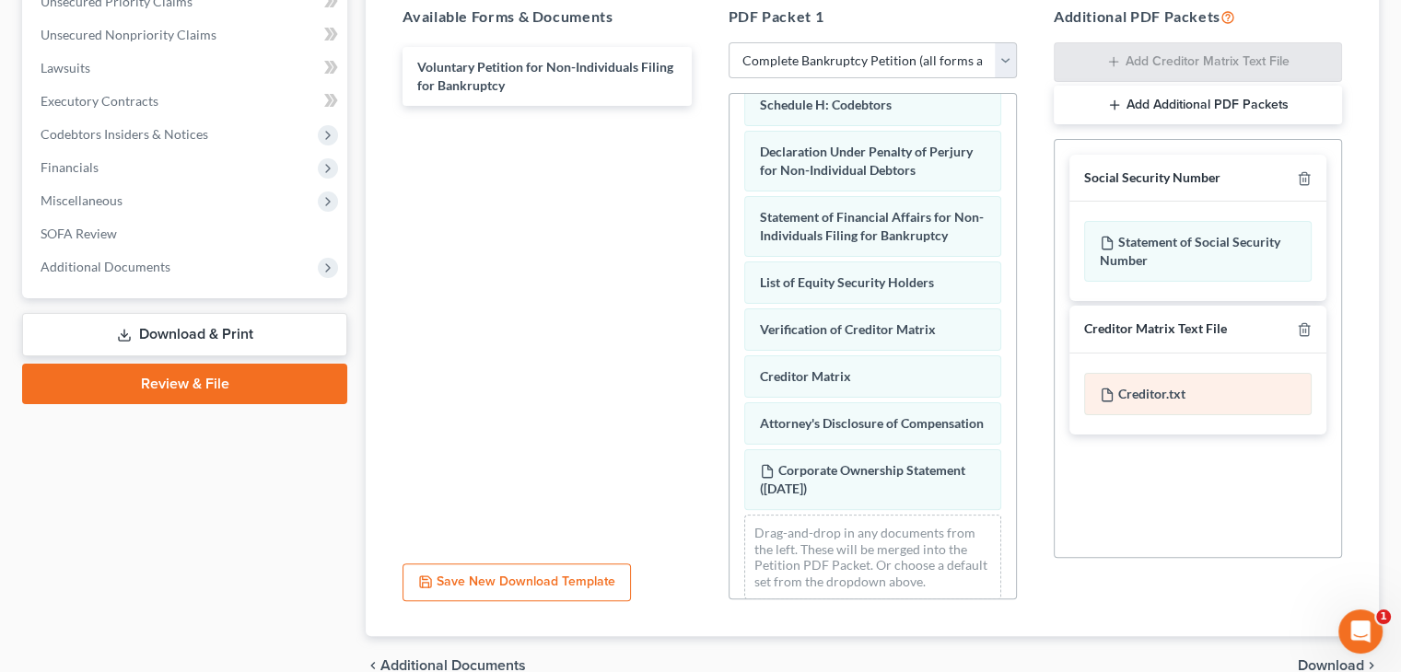
click at [1159, 389] on div "Creditor.txt" at bounding box center [1197, 394] width 227 height 42
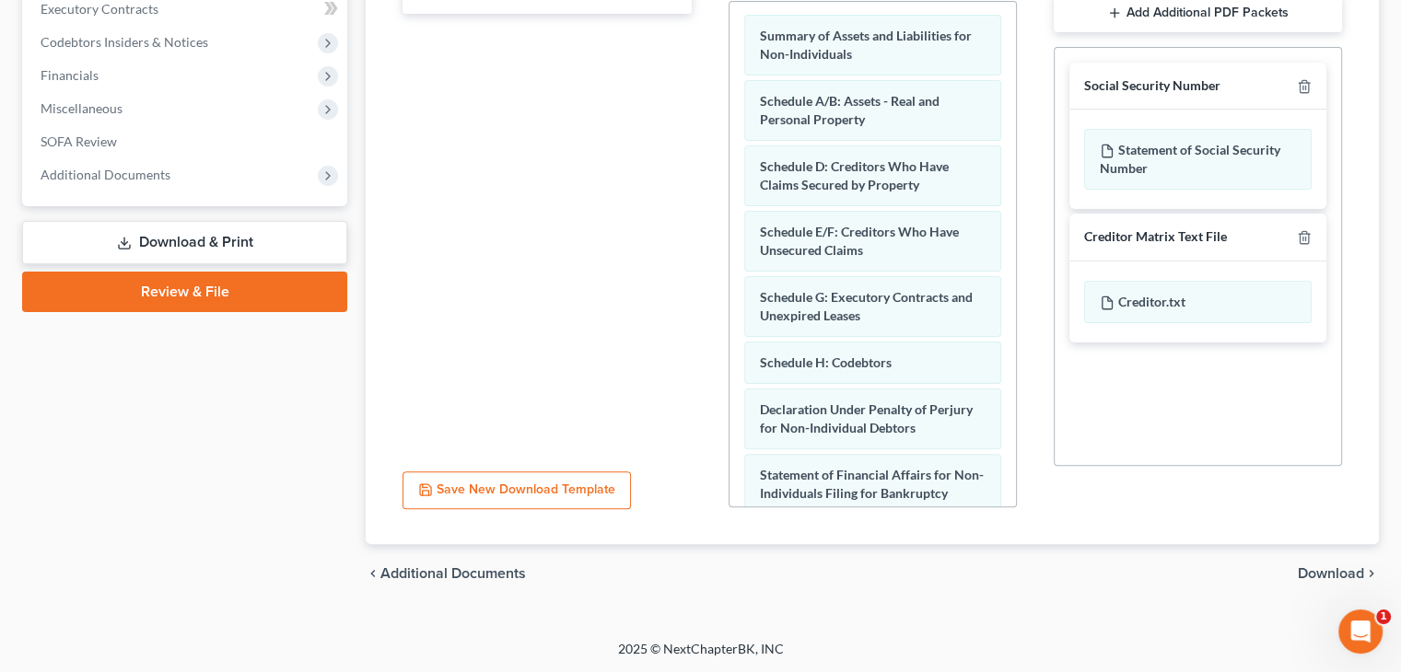
scroll to position [0, 0]
click at [1324, 572] on span "Download" at bounding box center [1331, 573] width 66 height 15
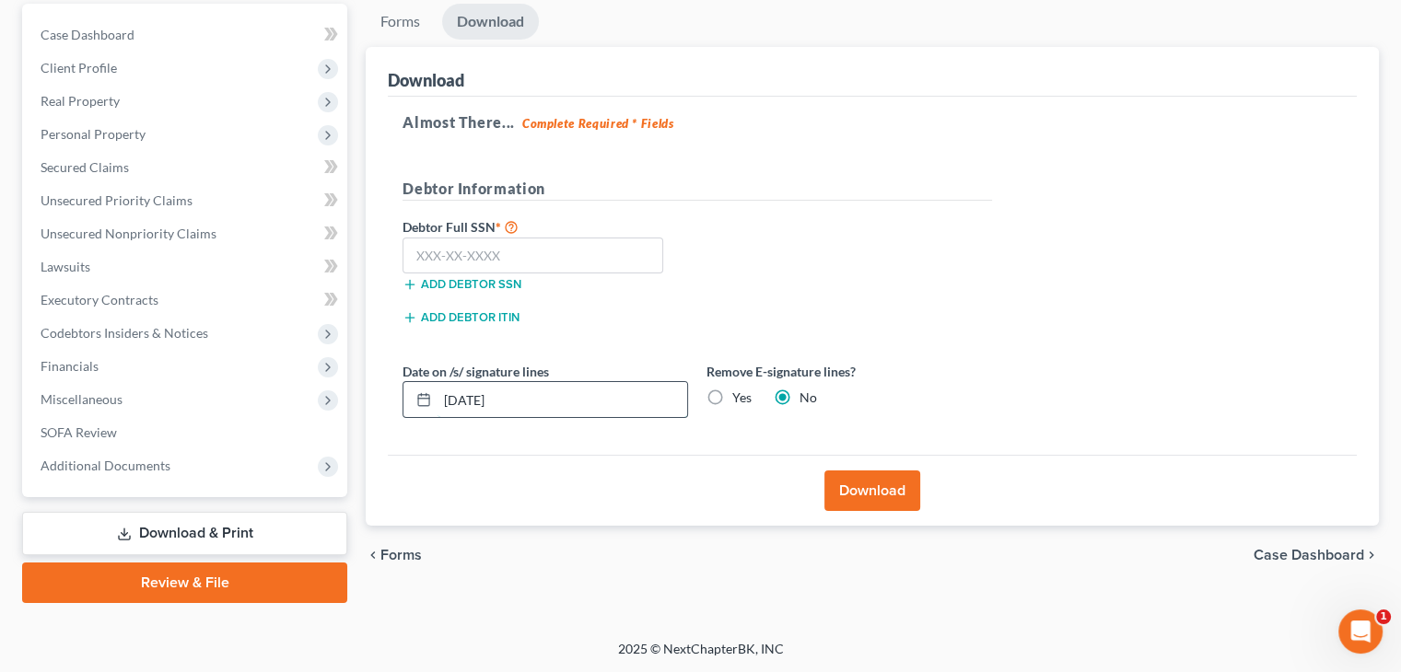
click at [472, 395] on input "[DATE]" at bounding box center [562, 399] width 250 height 35
type input "[DATE]"
click at [875, 487] on button "Download" at bounding box center [872, 491] width 96 height 41
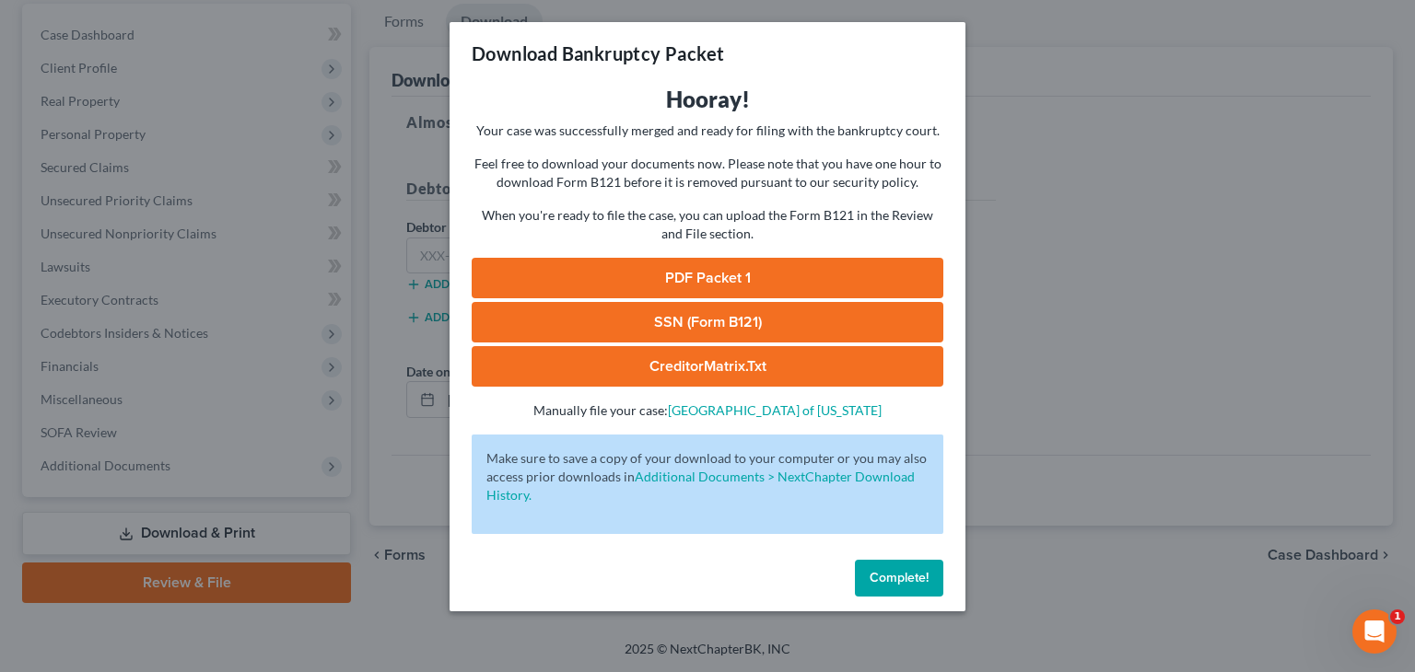
click at [729, 273] on link "PDF Packet 1" at bounding box center [708, 278] width 472 height 41
click at [892, 580] on span "Complete!" at bounding box center [898, 578] width 59 height 16
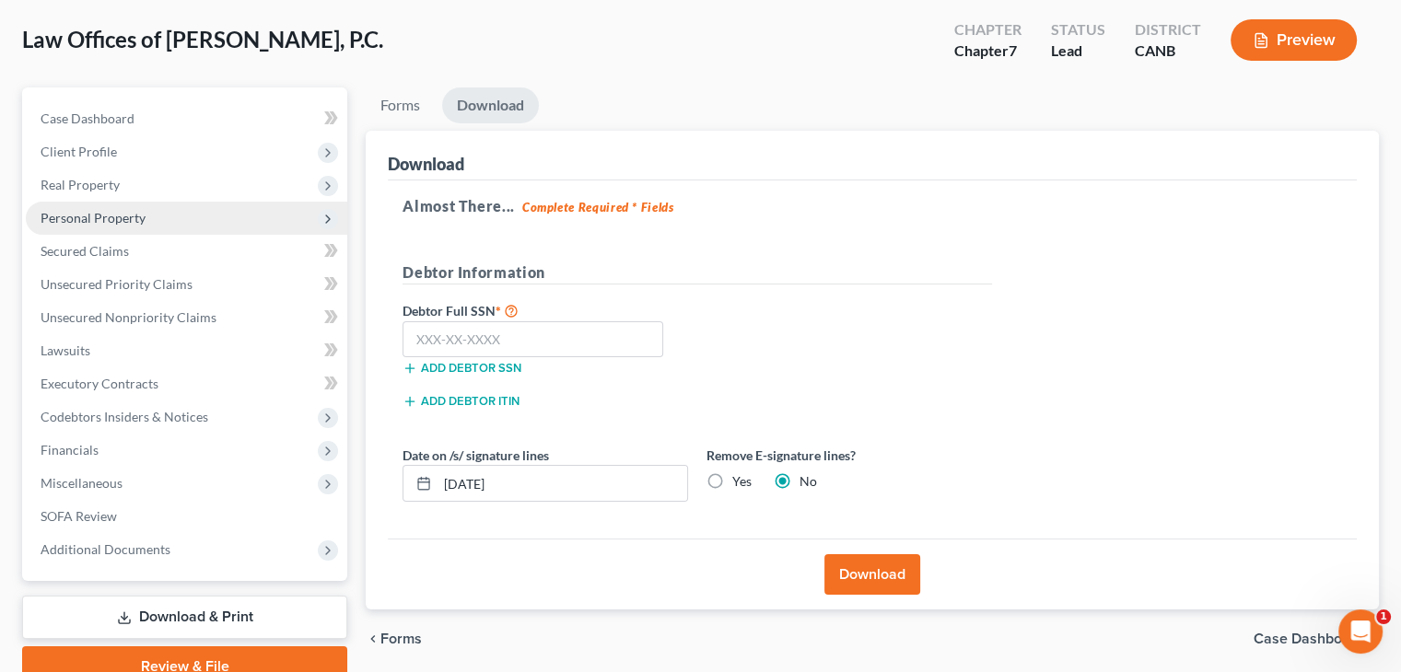
scroll to position [92, 0]
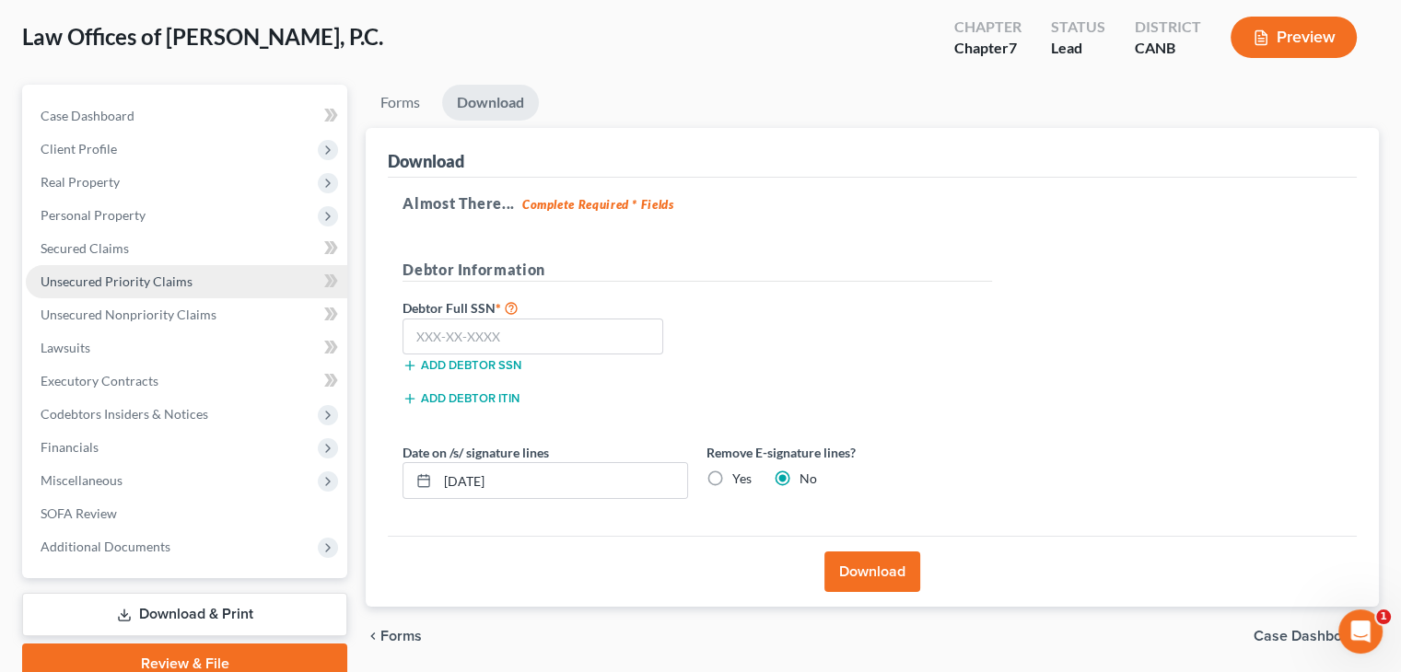
click at [78, 281] on span "Unsecured Priority Claims" at bounding box center [117, 282] width 152 height 16
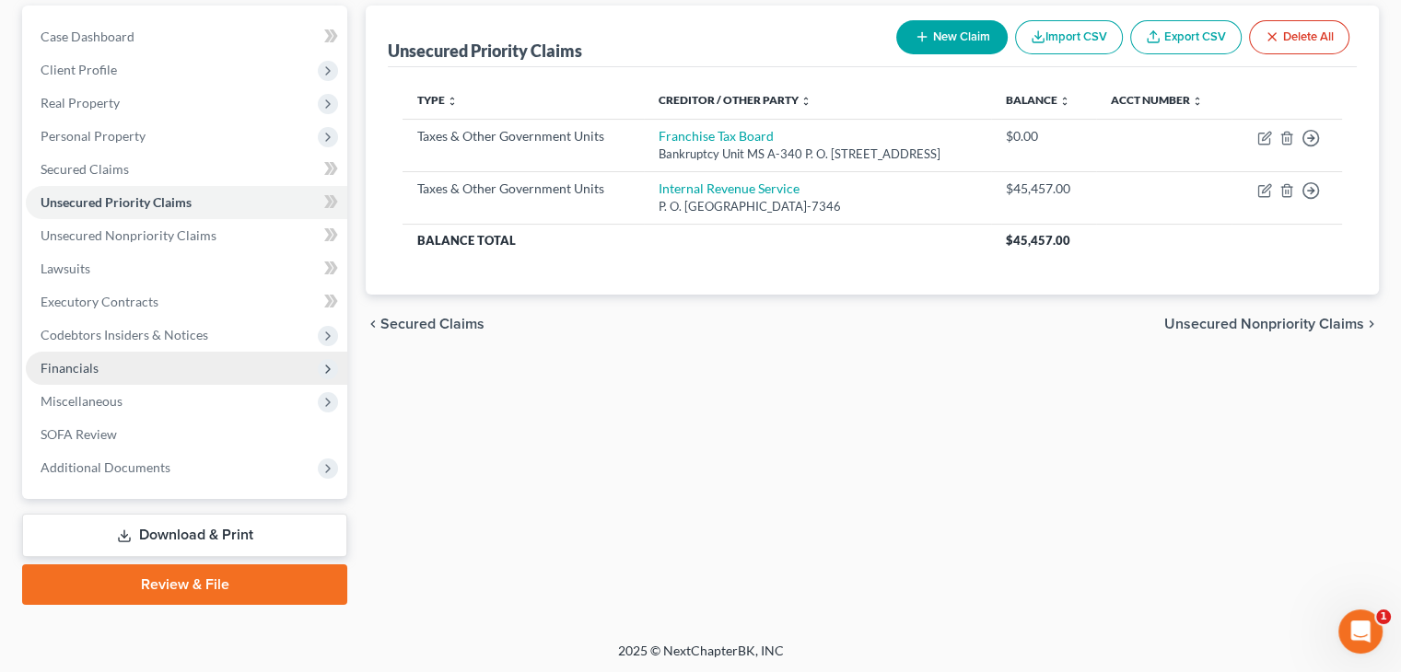
scroll to position [173, 0]
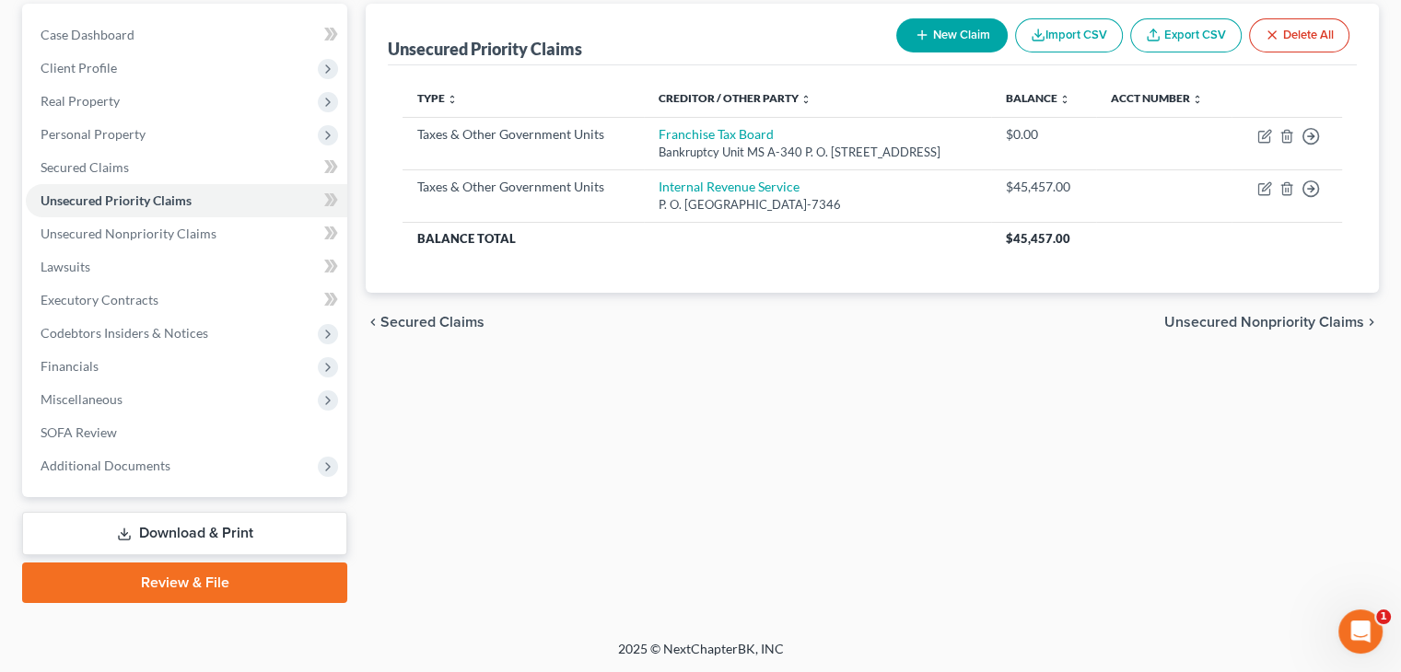
click at [195, 536] on link "Download & Print" at bounding box center [184, 533] width 325 height 43
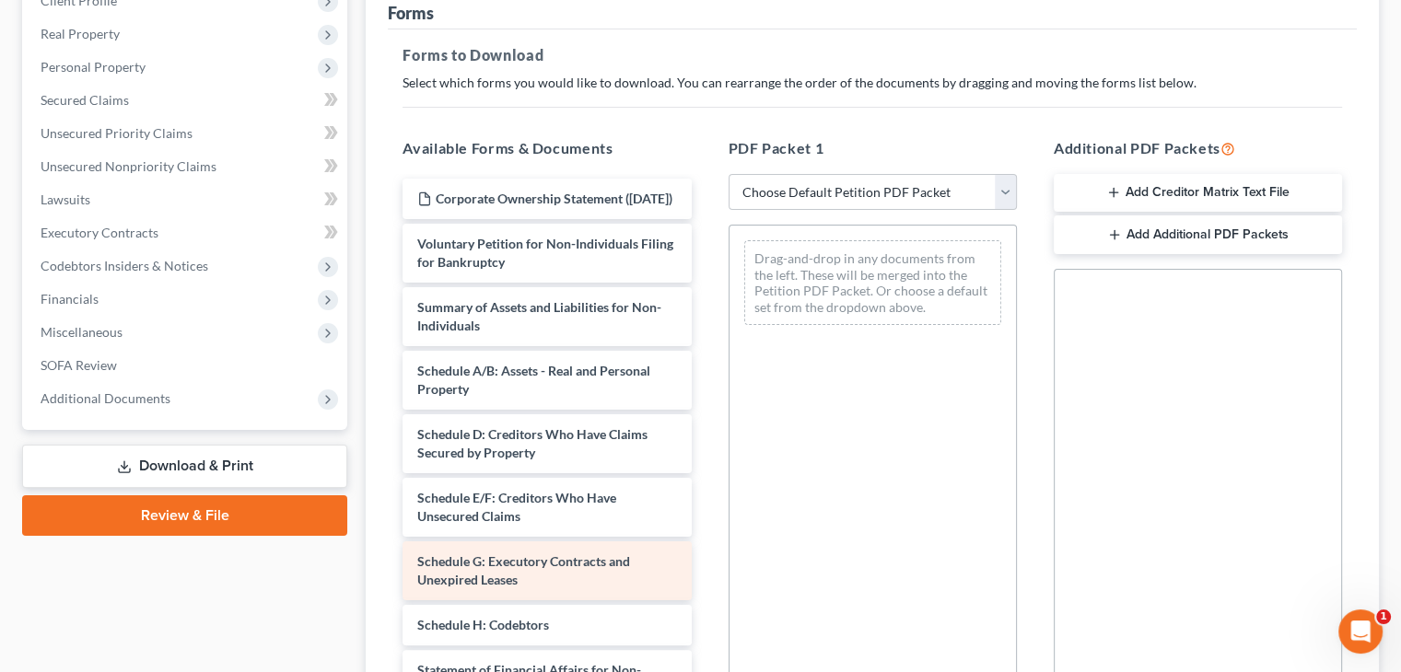
scroll to position [461, 0]
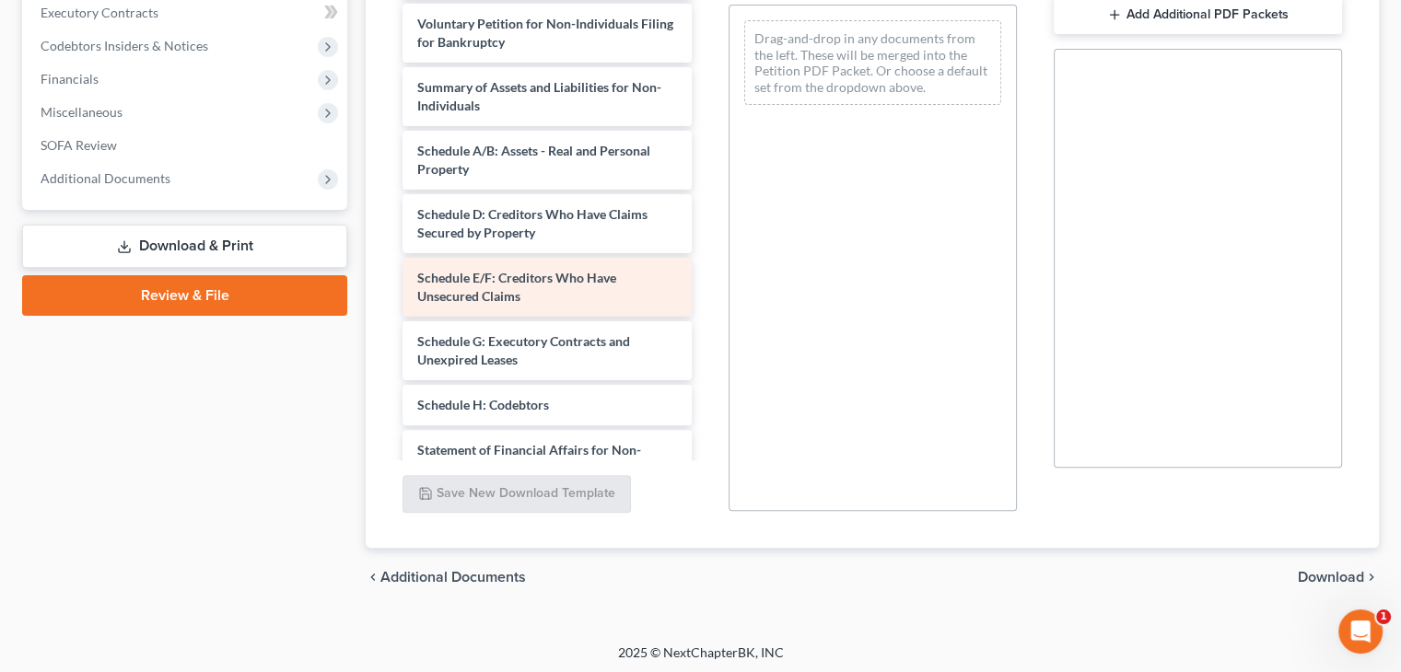
click at [486, 296] on span "Schedule E/F: Creditors Who Have Unsecured Claims" at bounding box center [516, 287] width 199 height 34
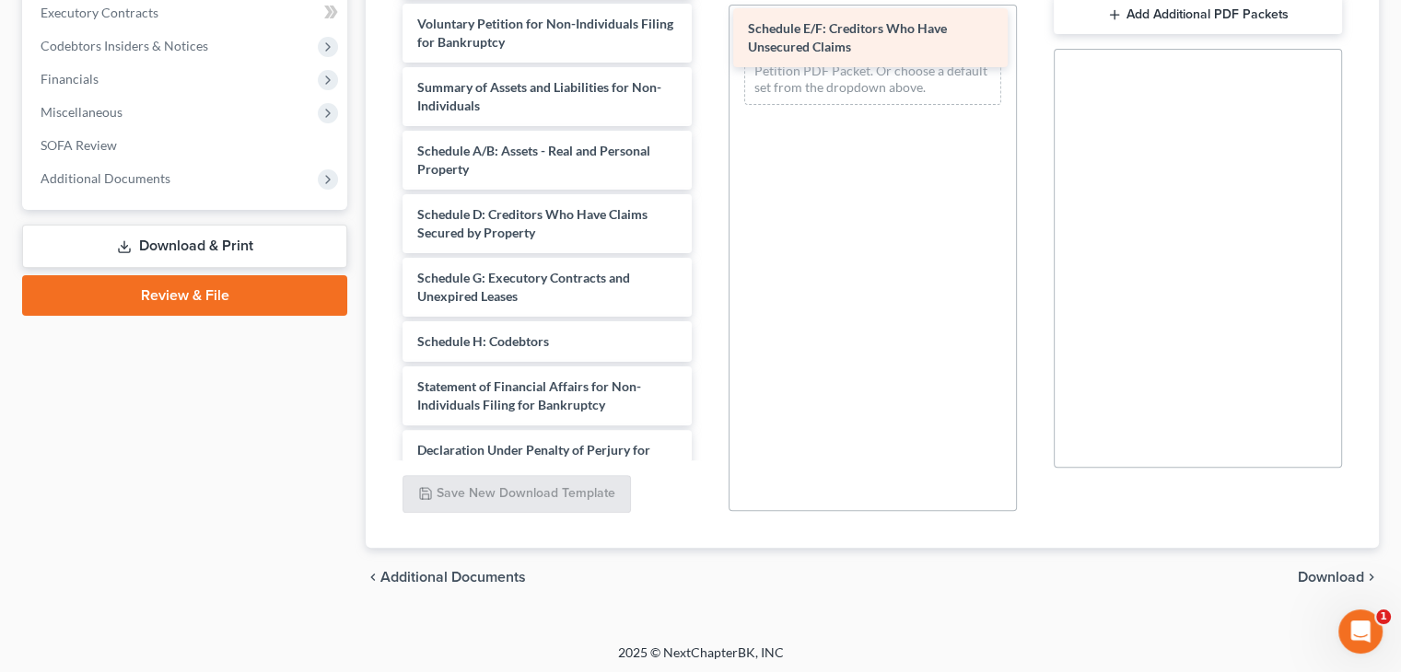
drag, startPoint x: 486, startPoint y: 296, endPoint x: 817, endPoint y: 29, distance: 424.5
click at [705, 29] on div "Schedule E/F: Creditors Who Have Unsecured Claims Corporate Ownership Statement…" at bounding box center [547, 314] width 318 height 711
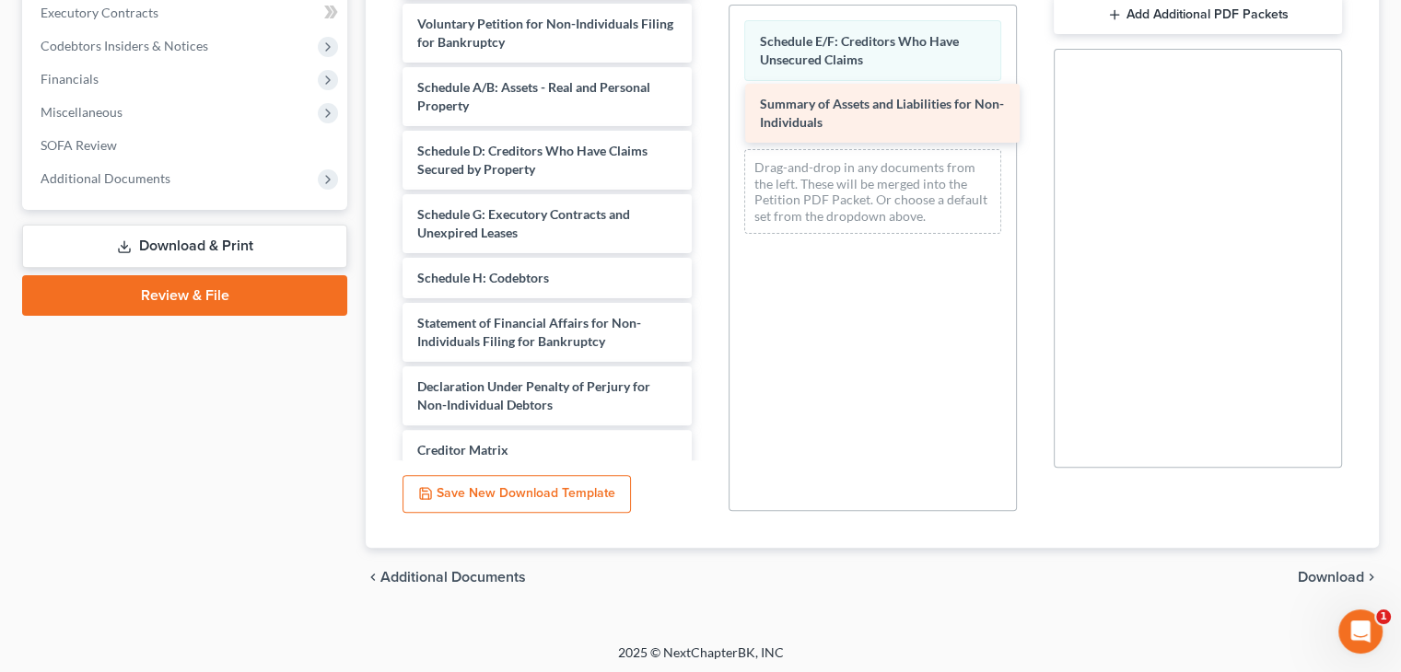
drag, startPoint x: 433, startPoint y: 106, endPoint x: 773, endPoint y: 106, distance: 339.9
click at [705, 106] on div "Summary of Assets and Liabilities for Non-Individuals Corporate Ownership State…" at bounding box center [547, 282] width 318 height 647
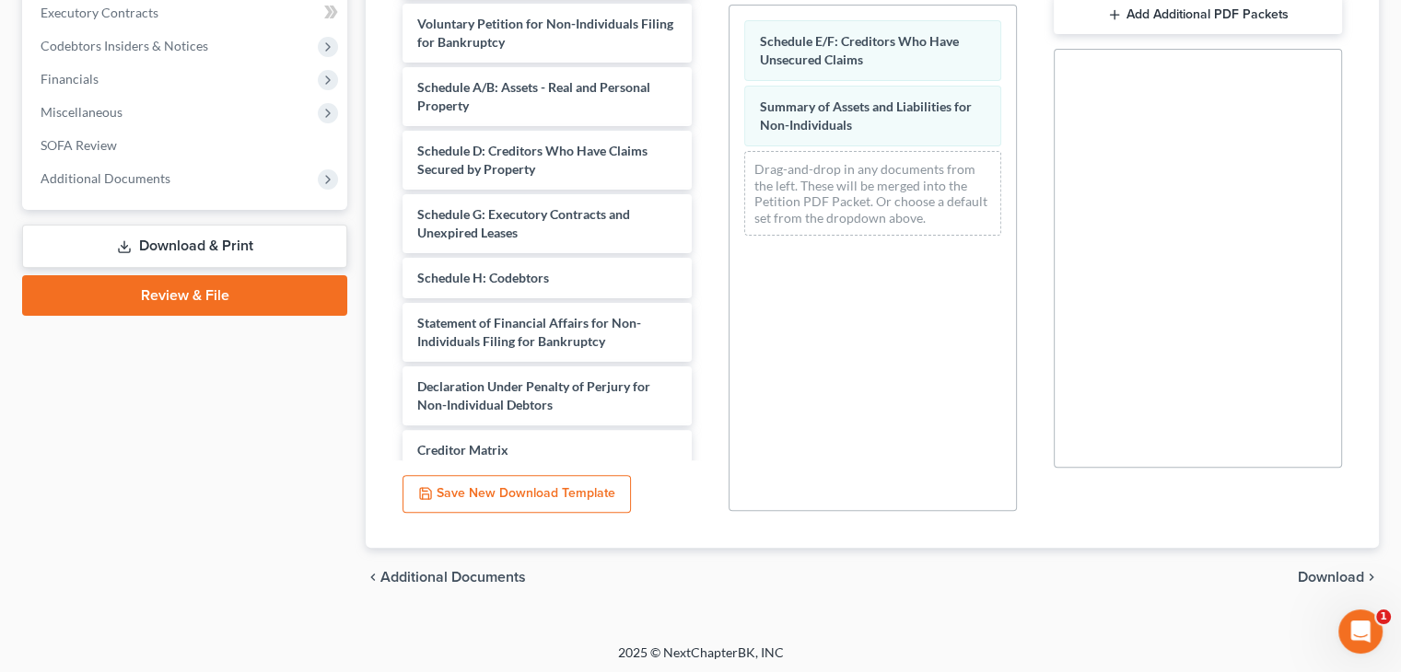
click at [1312, 577] on span "Download" at bounding box center [1331, 577] width 66 height 15
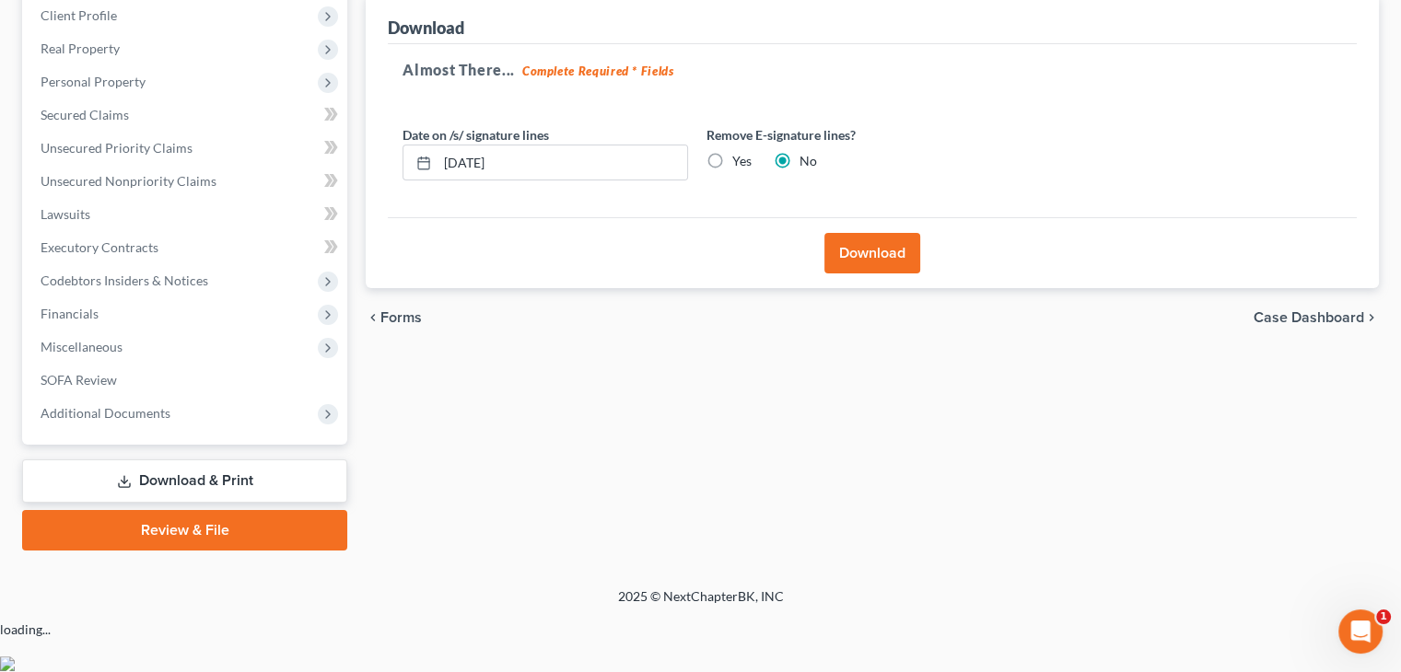
scroll to position [173, 0]
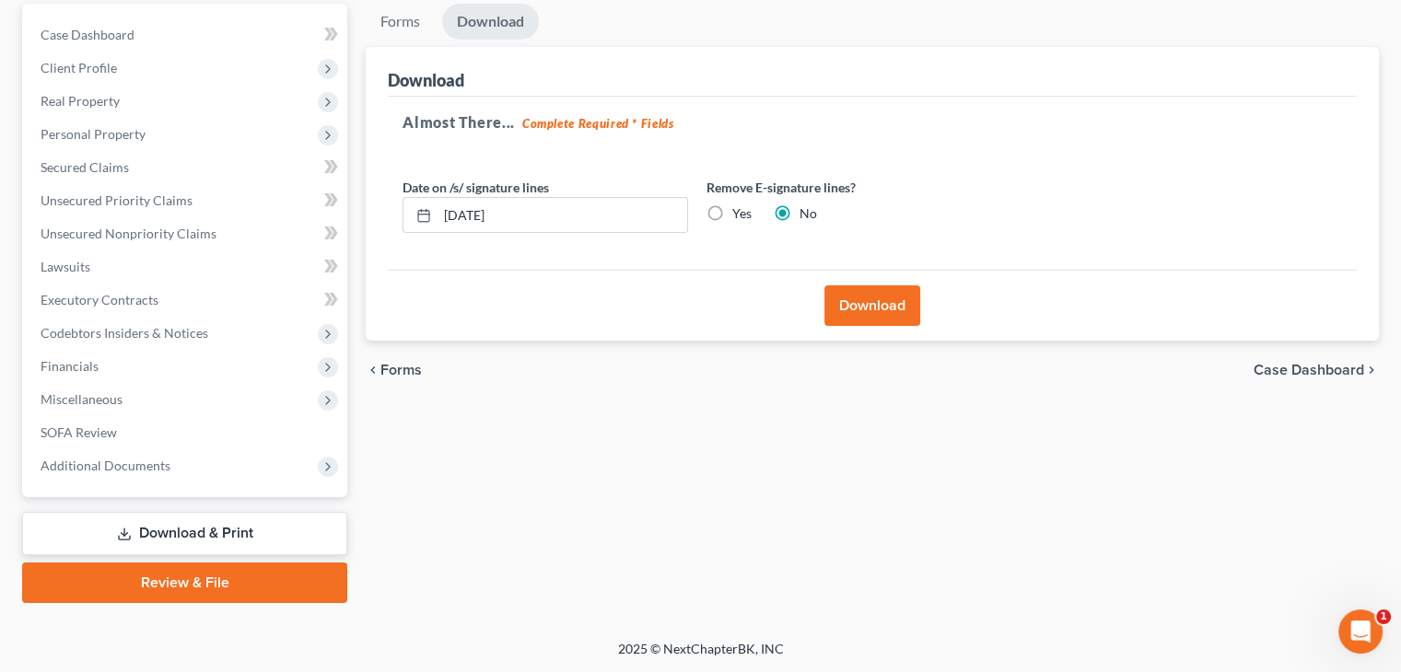
click at [869, 304] on button "Download" at bounding box center [872, 306] width 96 height 41
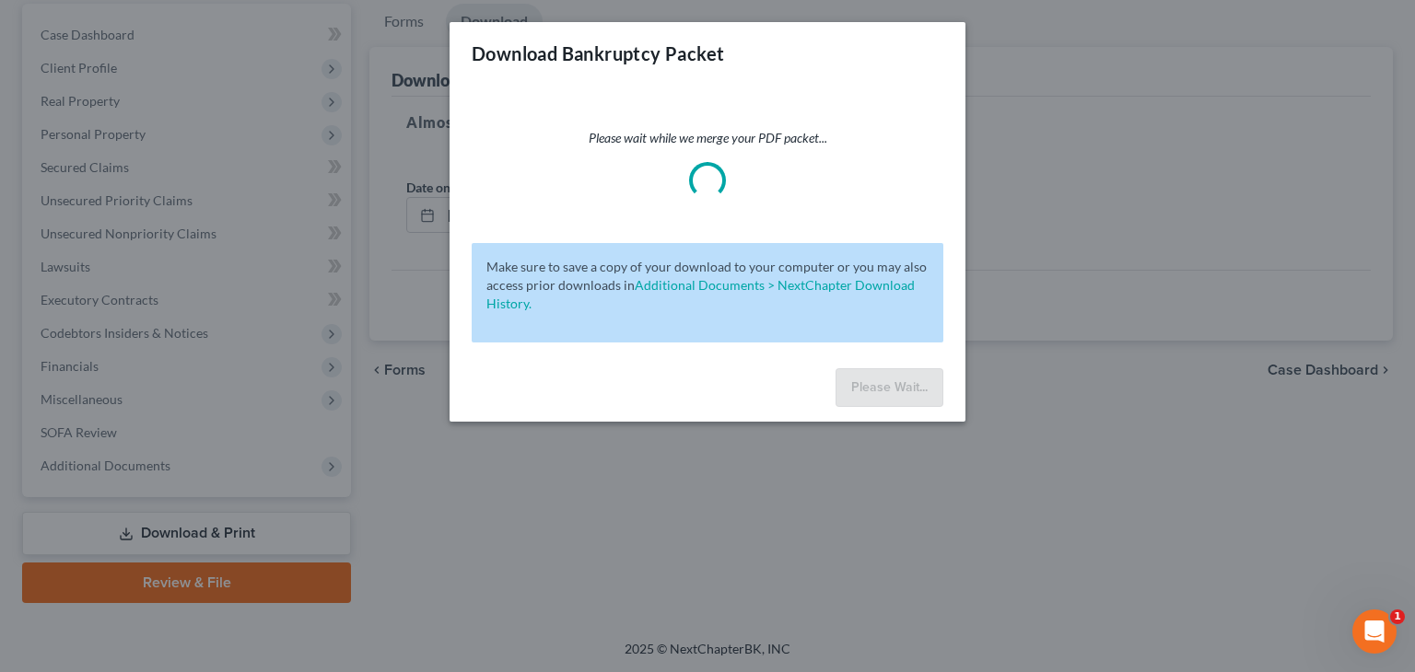
drag, startPoint x: 868, startPoint y: 307, endPoint x: 851, endPoint y: 344, distance: 40.4
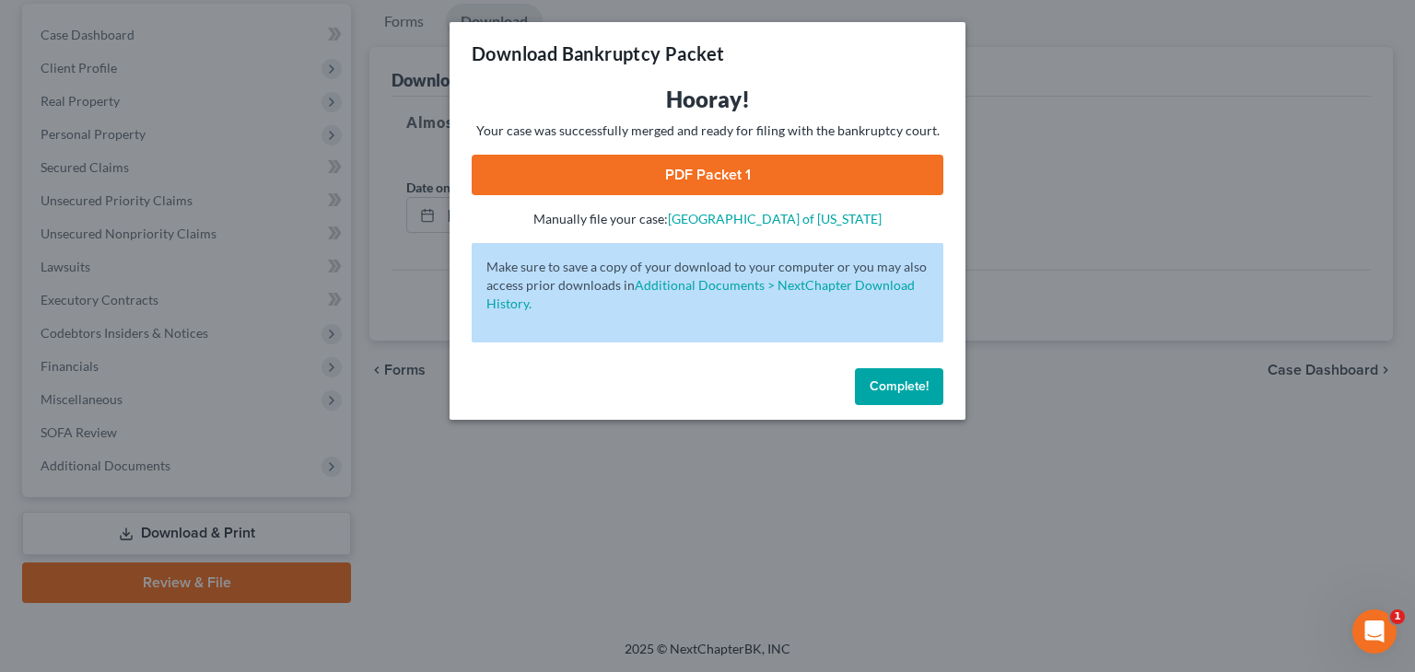
drag, startPoint x: 932, startPoint y: 373, endPoint x: 943, endPoint y: 324, distance: 50.0
click at [932, 373] on button "Complete!" at bounding box center [899, 386] width 88 height 37
